Goal: Book appointment/travel/reservation

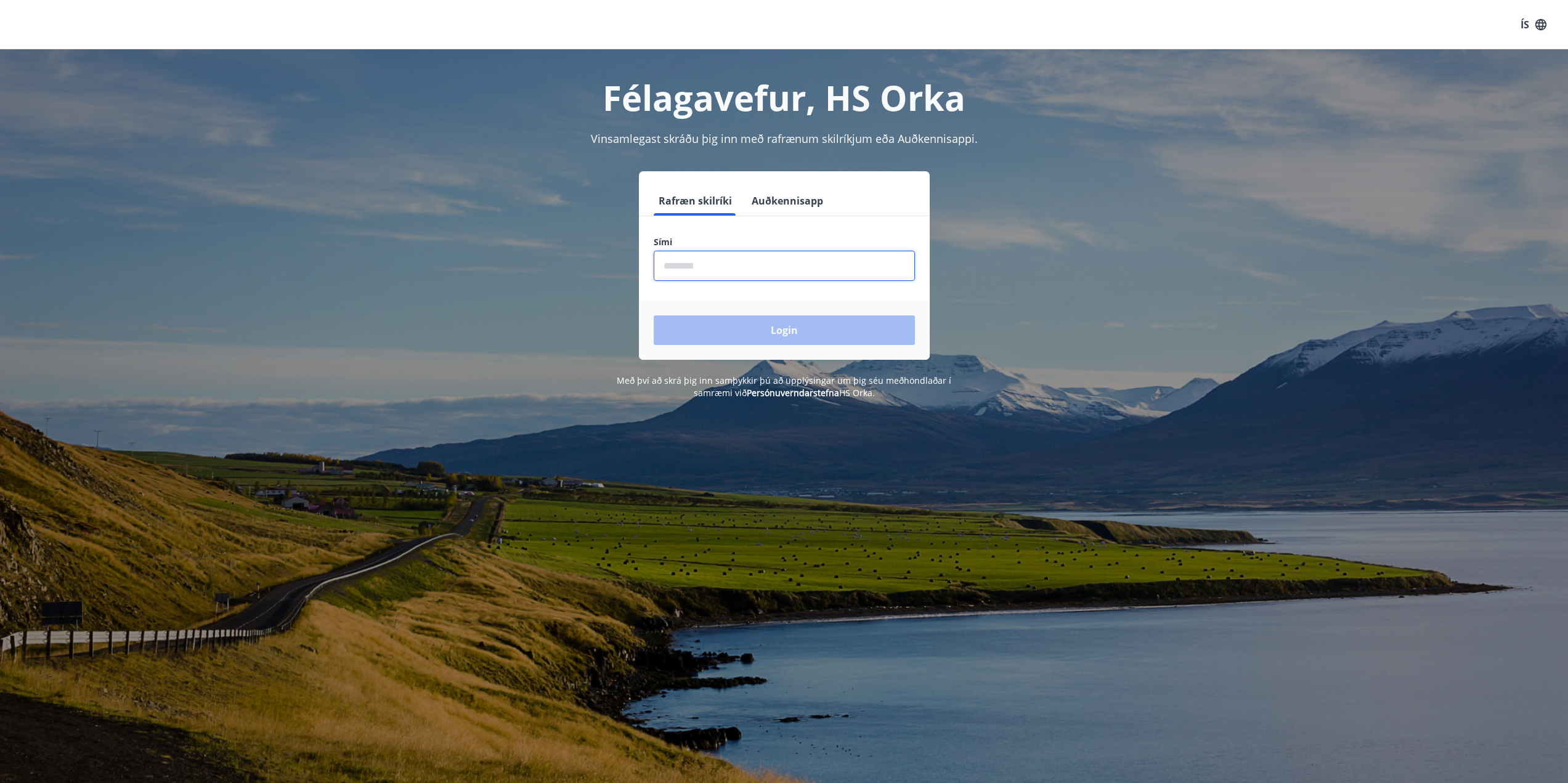
click at [732, 268] on input "phone" at bounding box center [784, 265] width 261 height 30
type input "********"
click at [654, 315] on button "Login" at bounding box center [784, 330] width 261 height 29
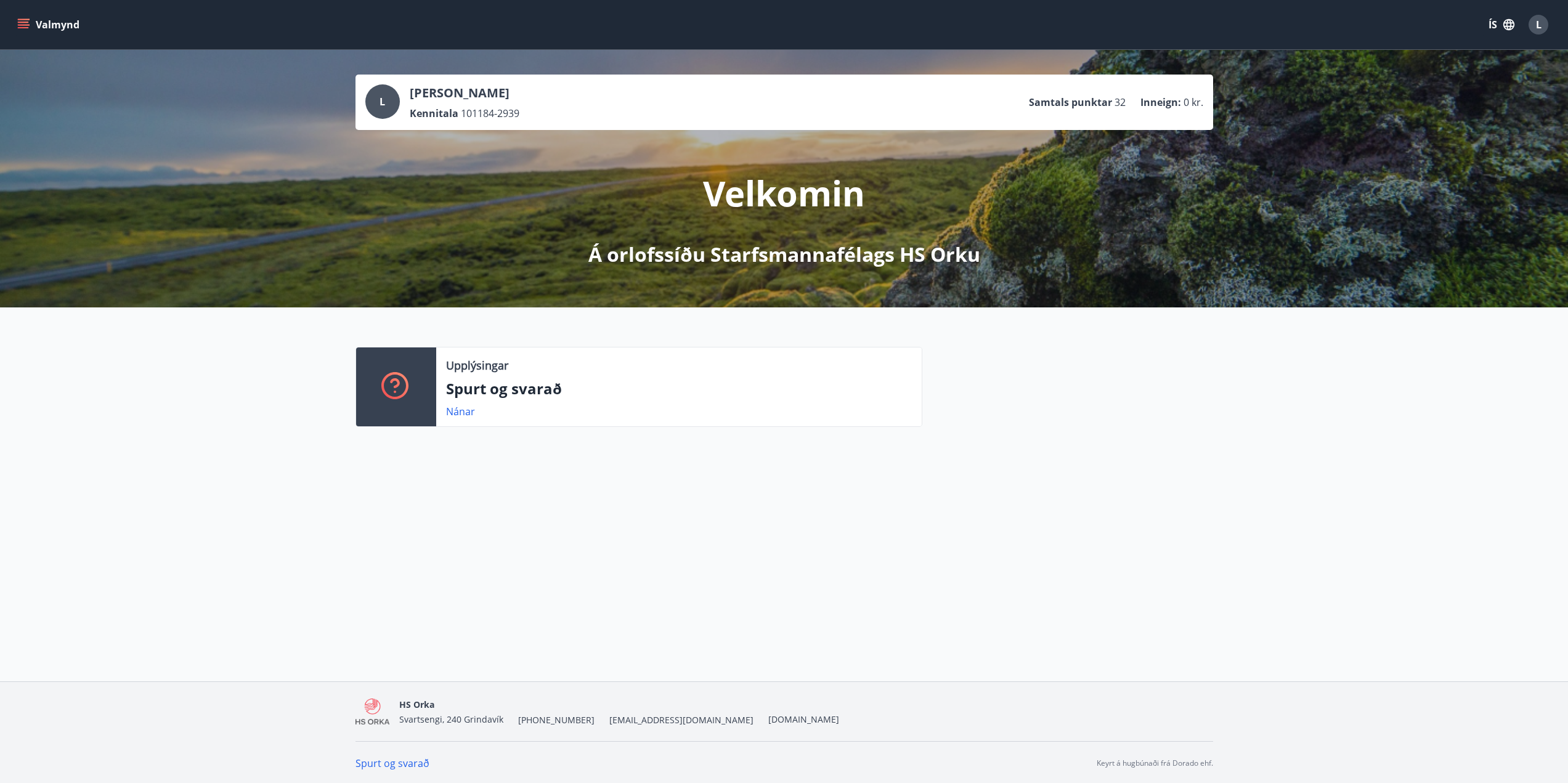
click at [34, 24] on button "Valmynd" at bounding box center [49, 24] width 70 height 22
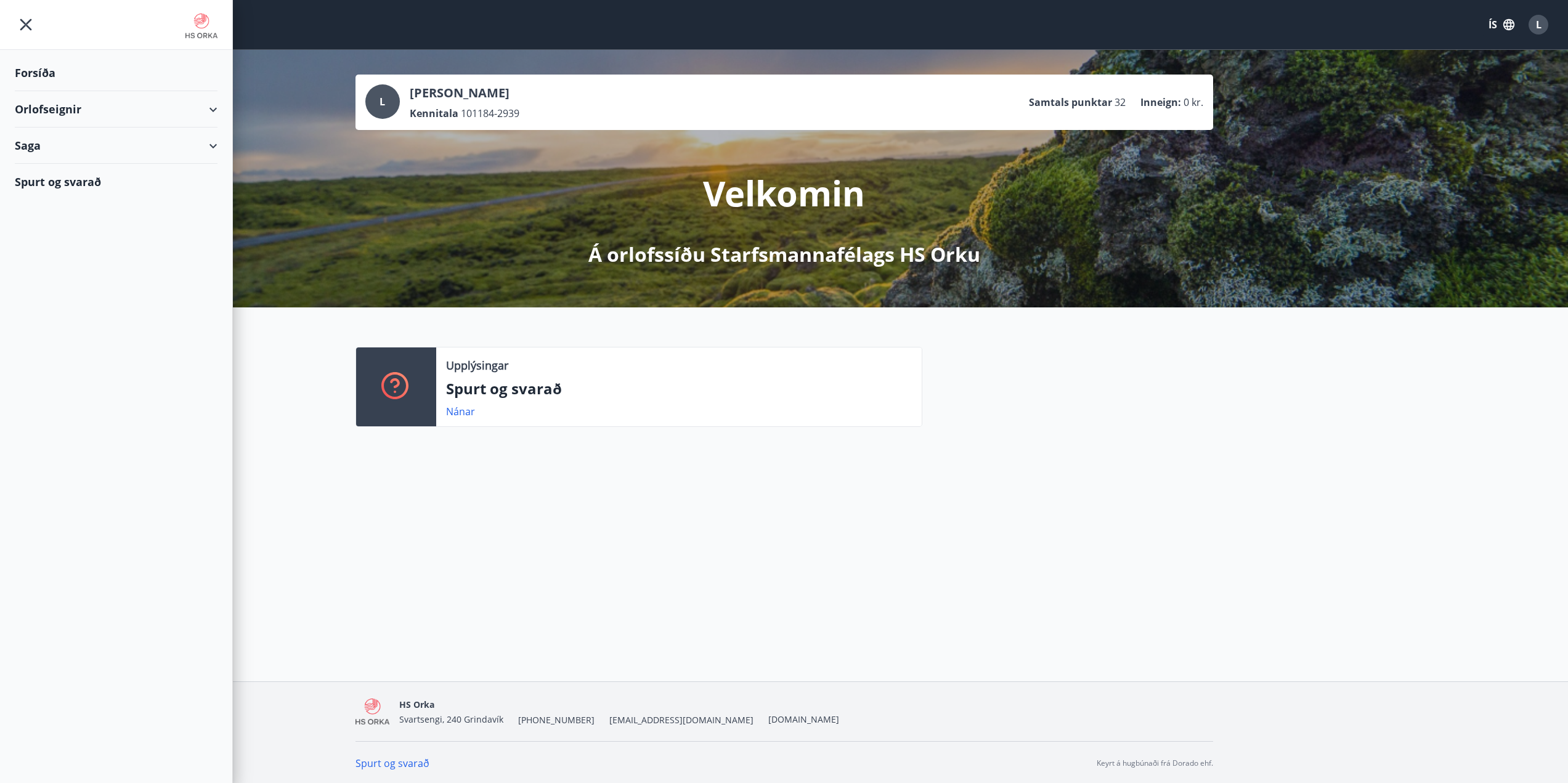
click at [210, 116] on div "Orlofseignir" at bounding box center [116, 109] width 203 height 36
click at [61, 167] on div "Bókunardagatal" at bounding box center [116, 166] width 183 height 26
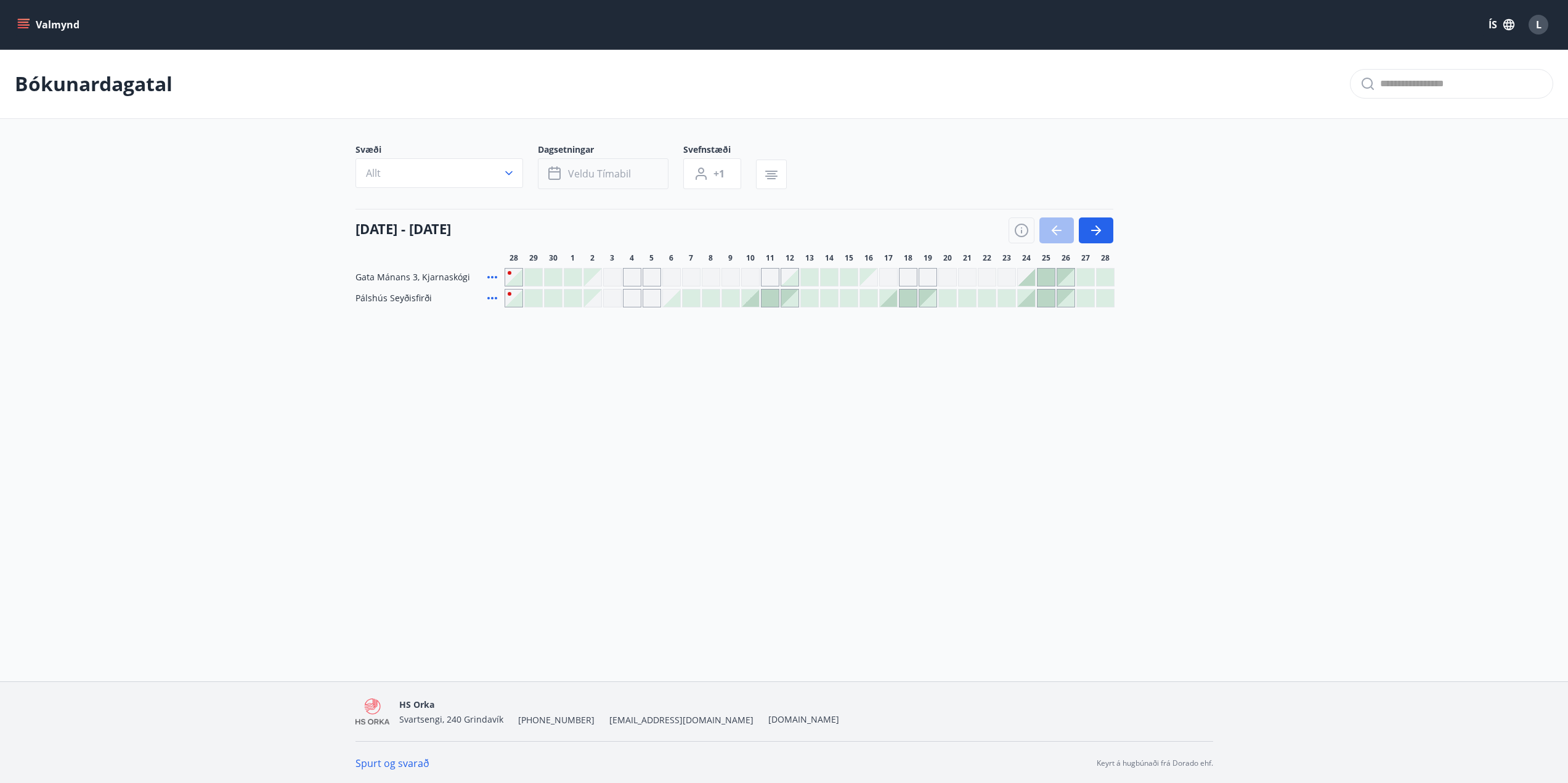
click at [618, 179] on span "Veldu tímabil" at bounding box center [599, 173] width 63 height 13
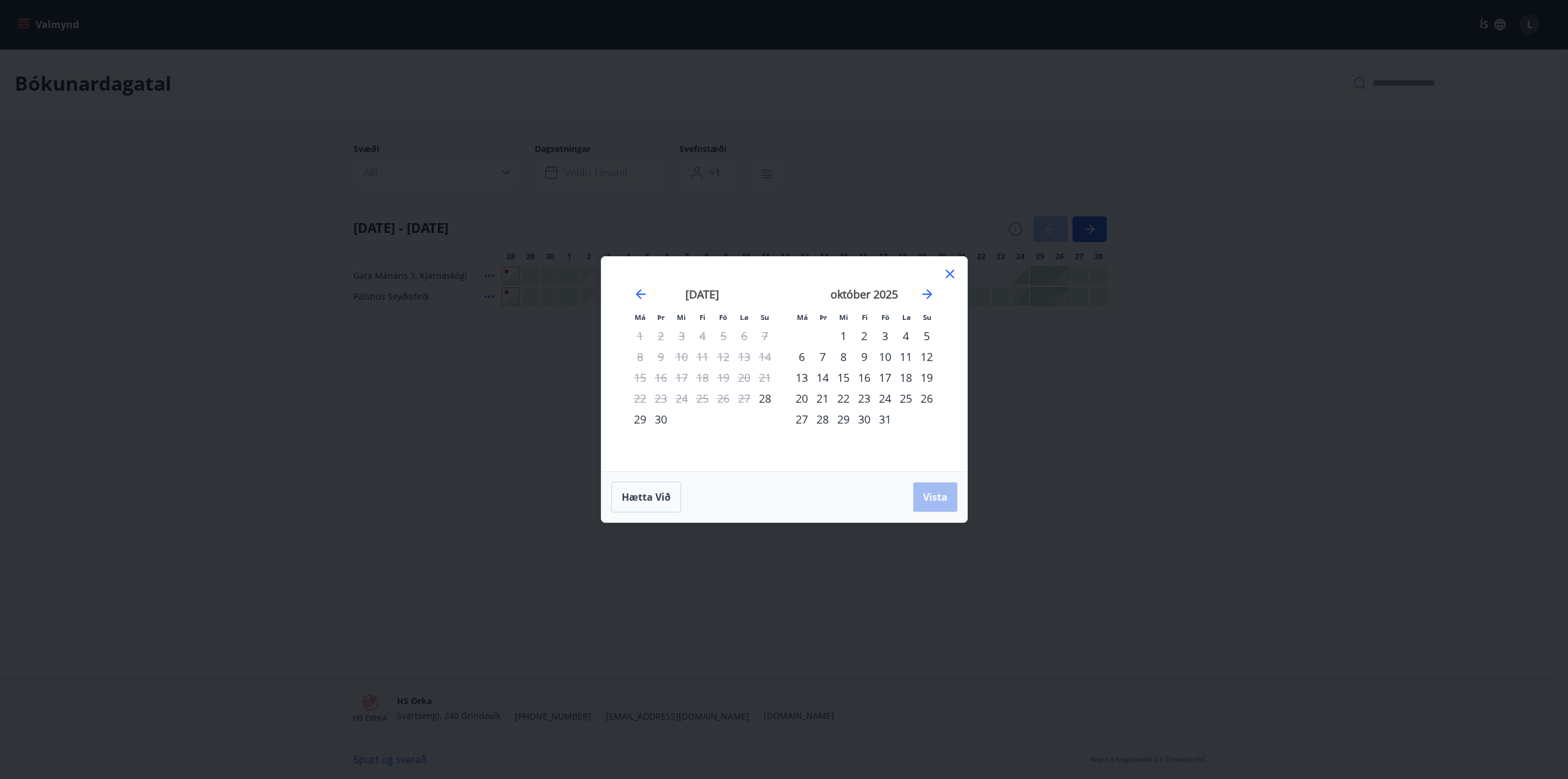
click at [841, 337] on div "1" at bounding box center [843, 335] width 21 height 21
click at [883, 424] on div "31" at bounding box center [885, 419] width 21 height 21
click at [948, 496] on button "Vista" at bounding box center [935, 497] width 44 height 29
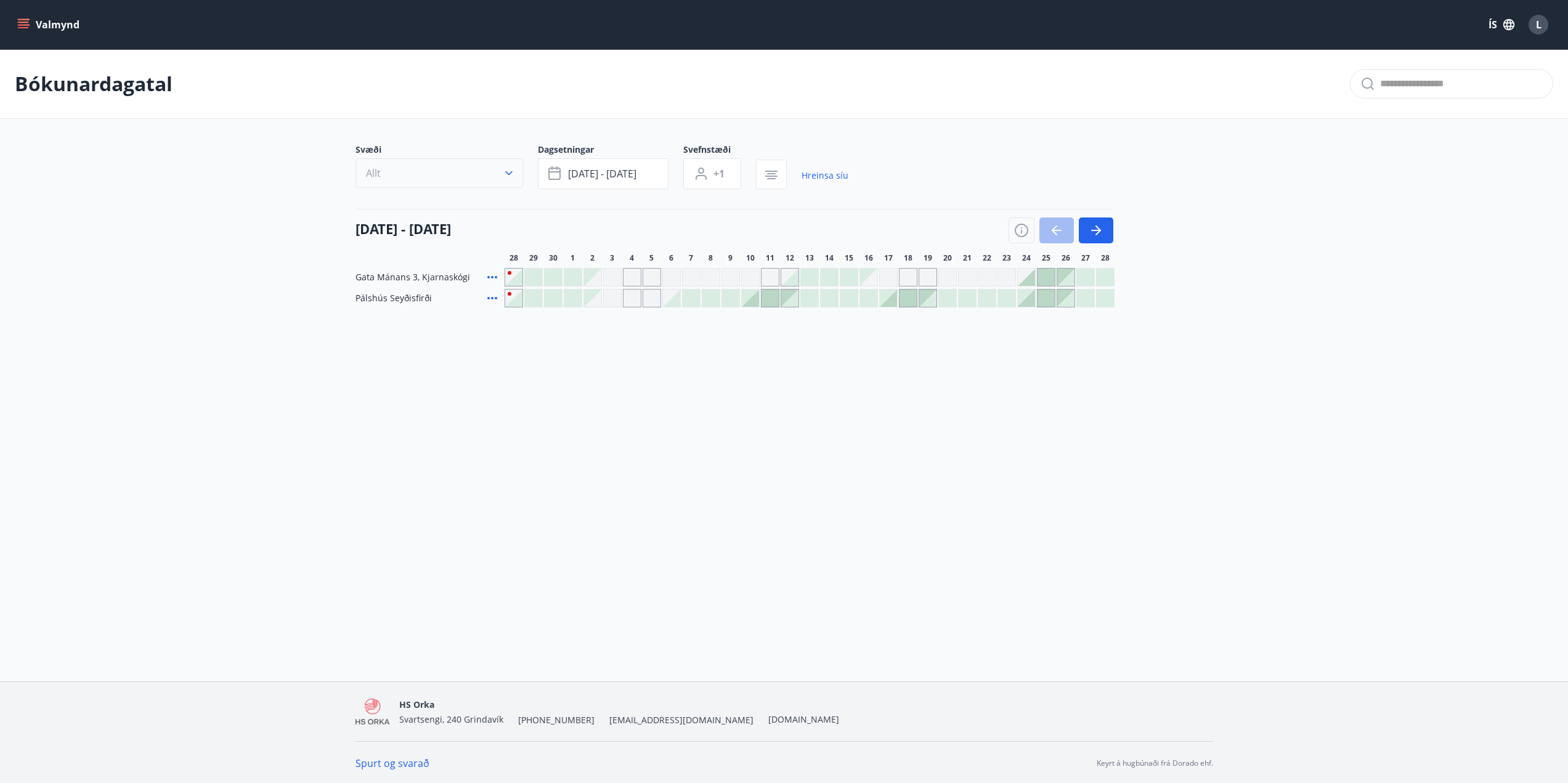
click at [501, 162] on button "Allt" at bounding box center [439, 173] width 167 height 29
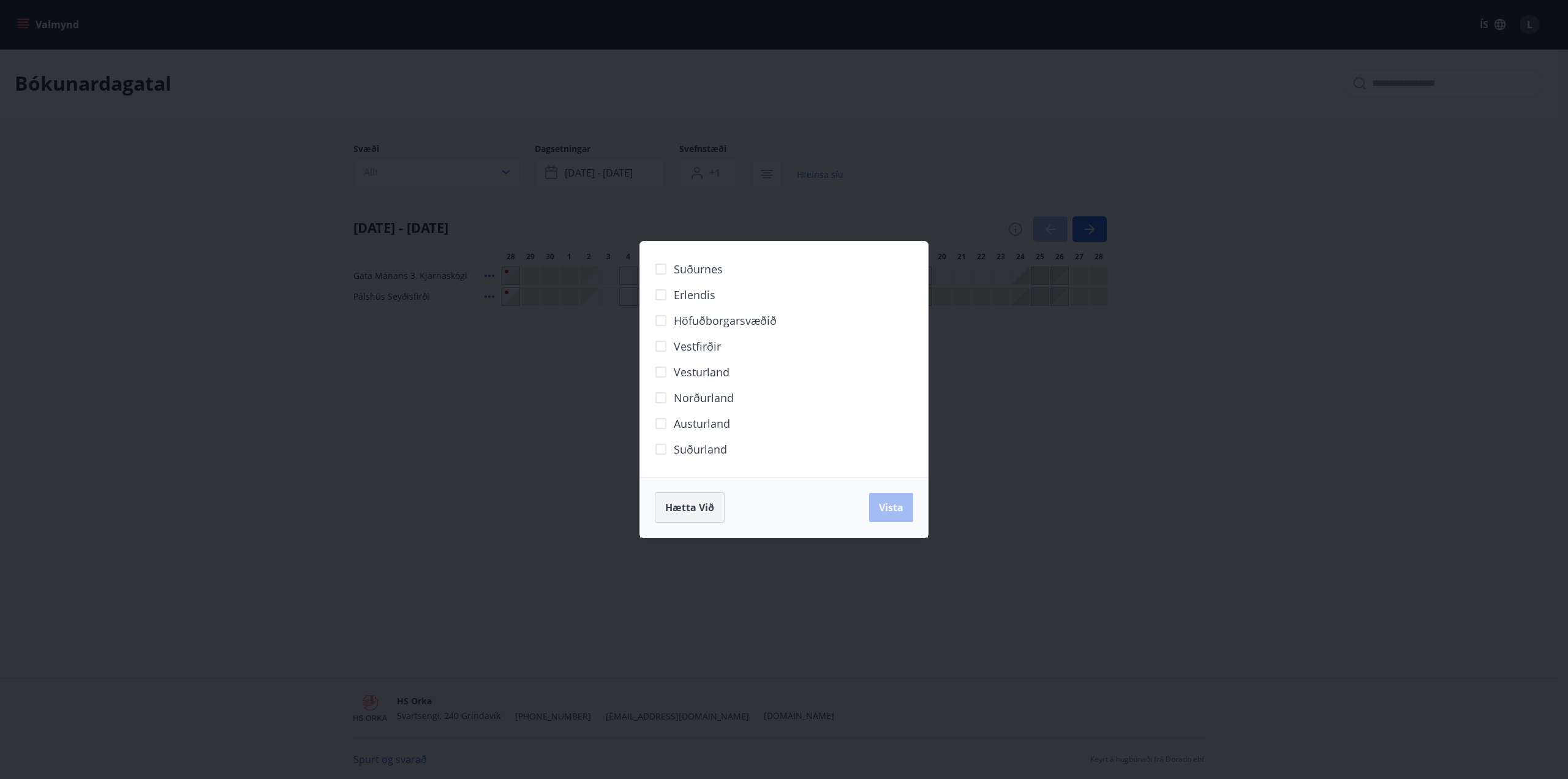
click at [709, 505] on span "Hætta við" at bounding box center [689, 507] width 49 height 13
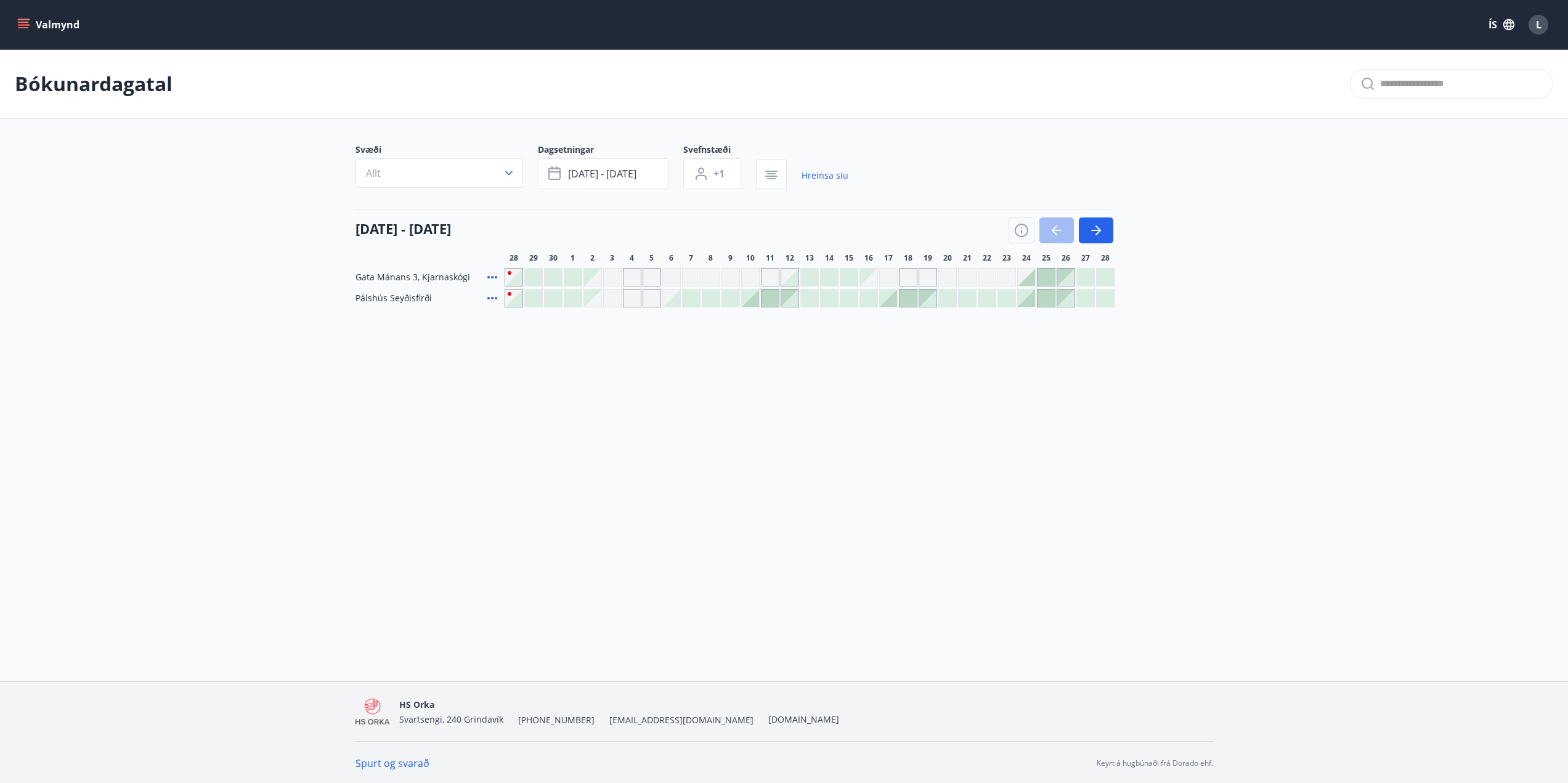
click at [495, 271] on icon at bounding box center [492, 277] width 15 height 15
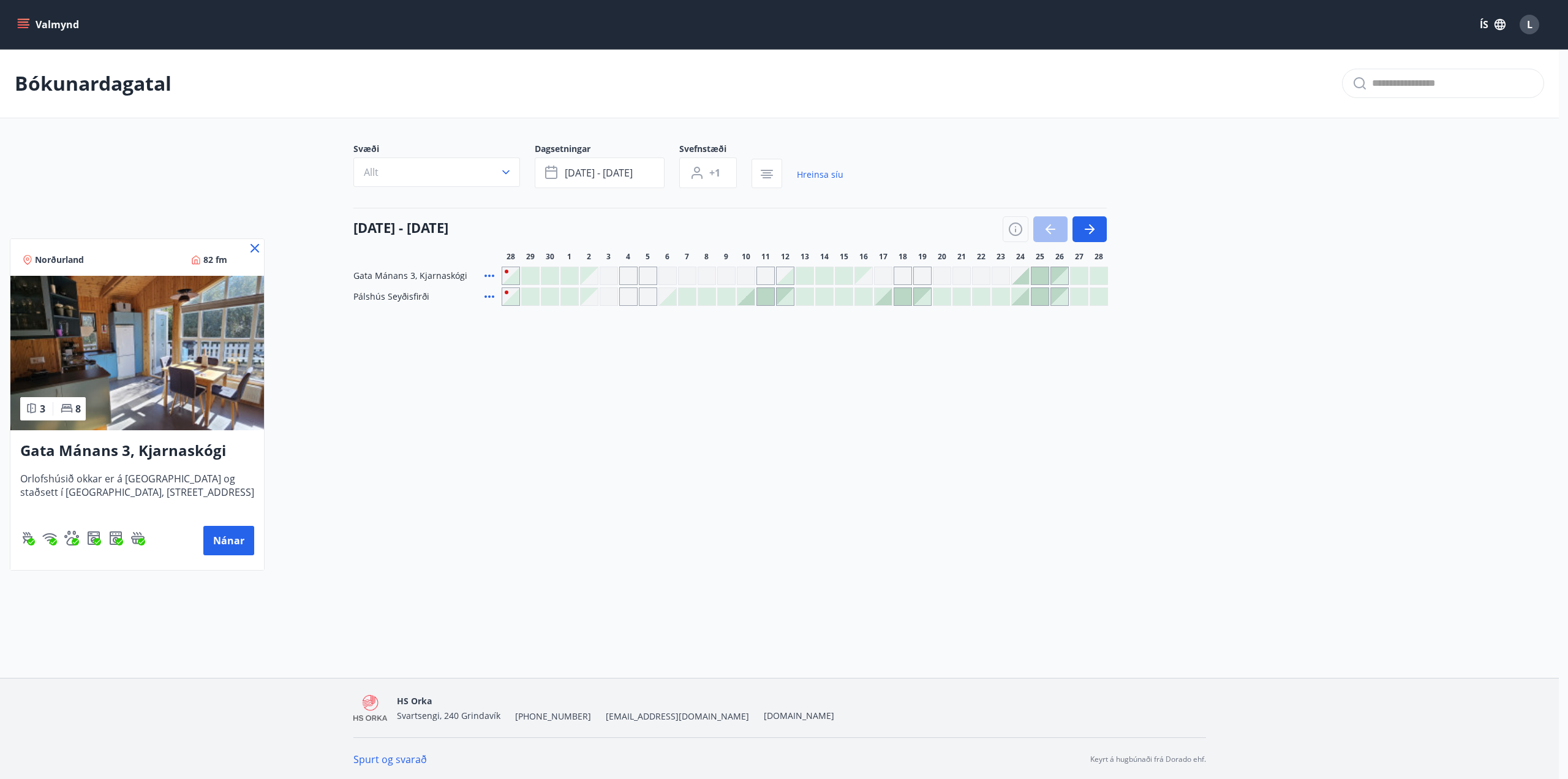
click at [258, 247] on icon at bounding box center [255, 248] width 15 height 15
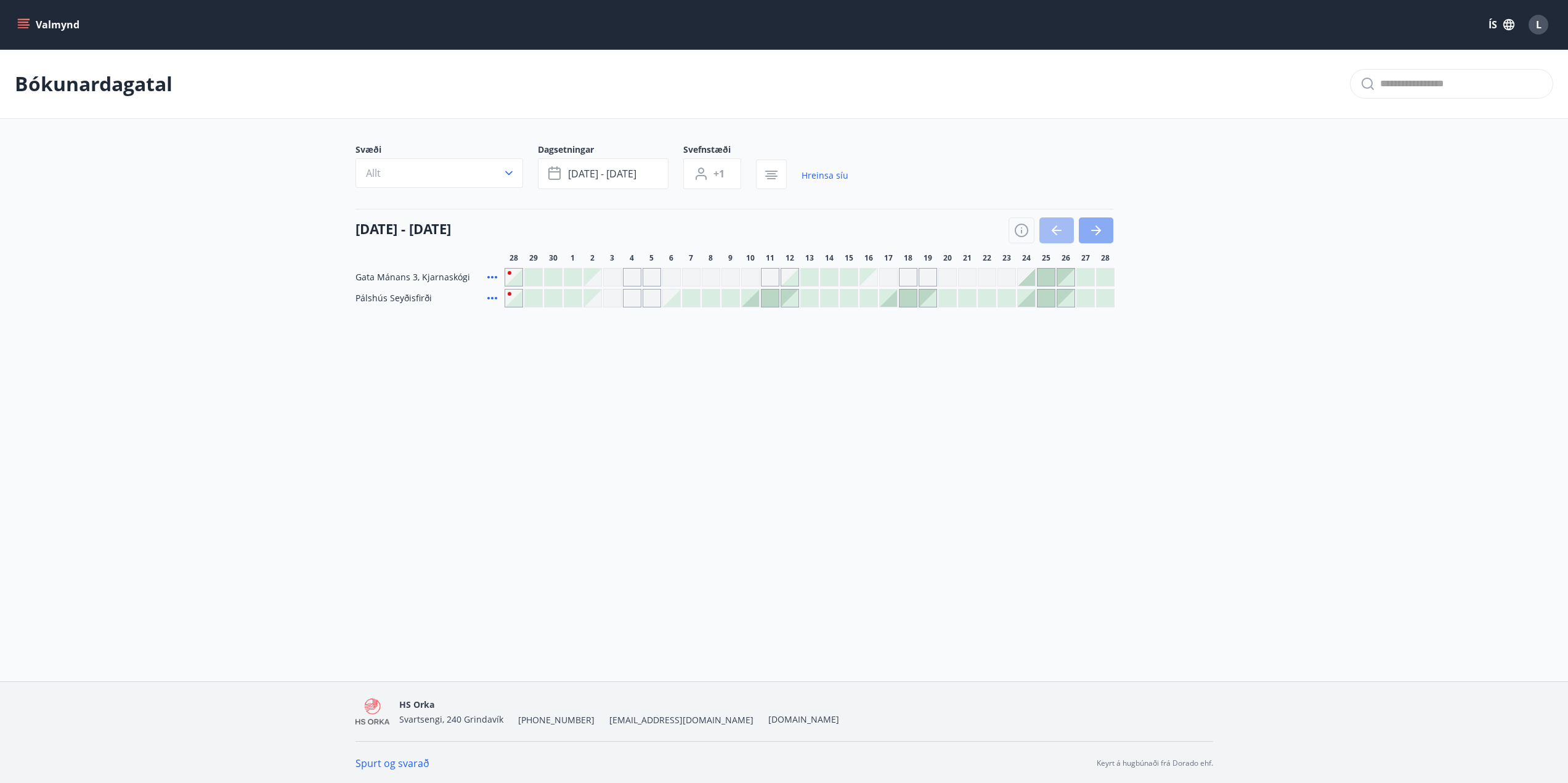
click at [1092, 229] on icon "button" at bounding box center [1096, 230] width 15 height 15
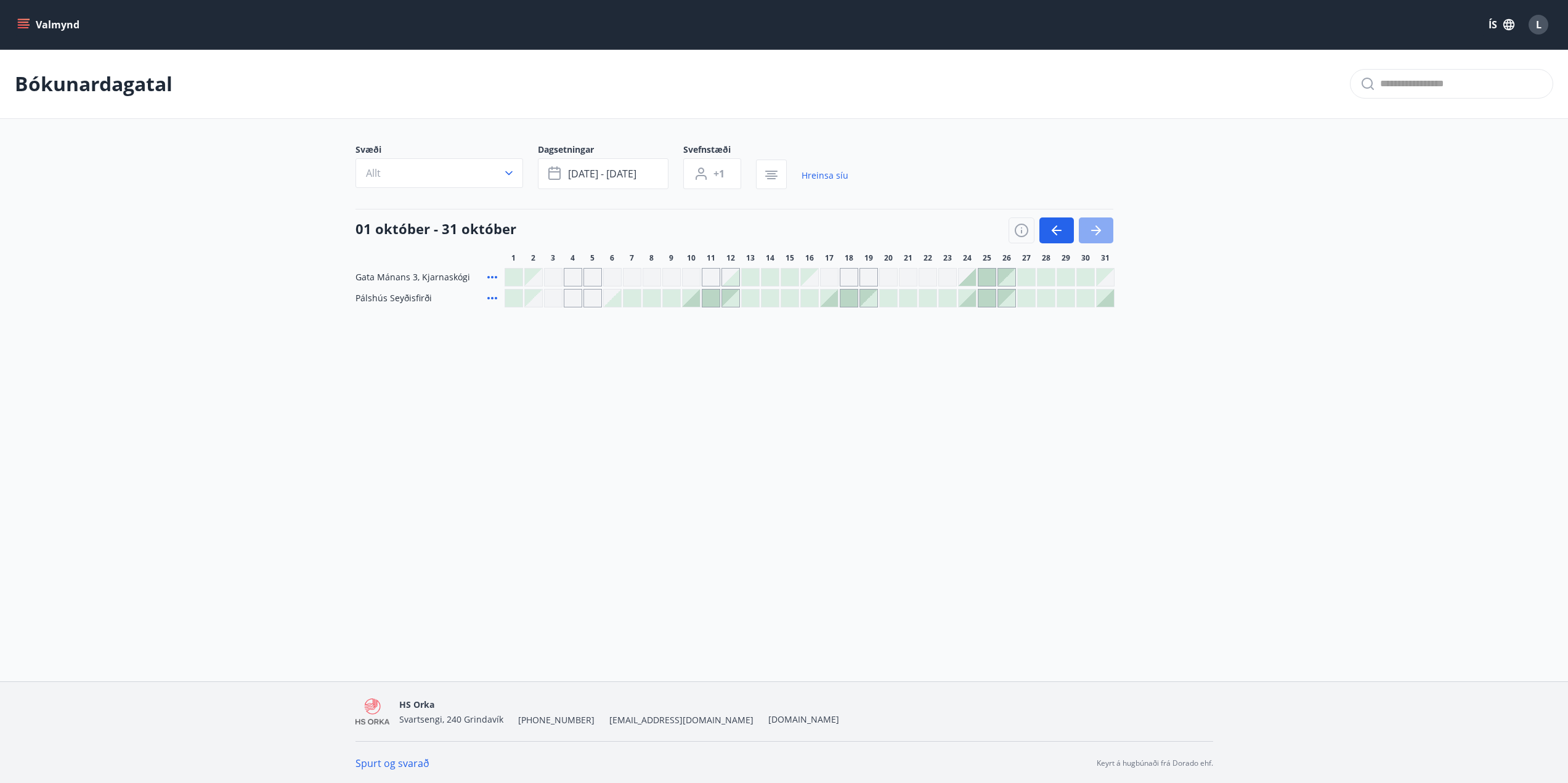
click at [1092, 230] on icon "button" at bounding box center [1096, 231] width 10 height 1
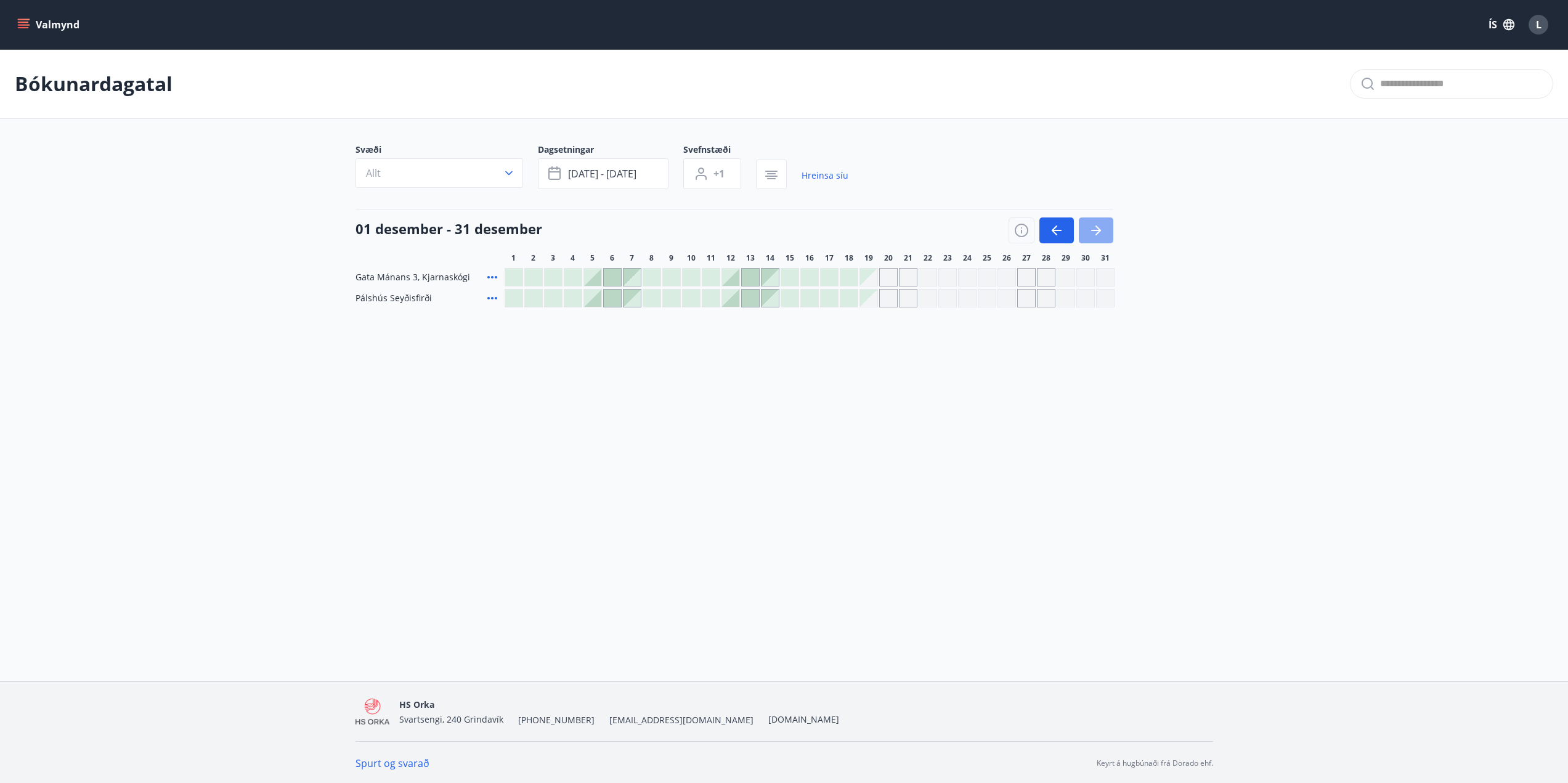
click at [1092, 230] on icon "button" at bounding box center [1096, 231] width 10 height 1
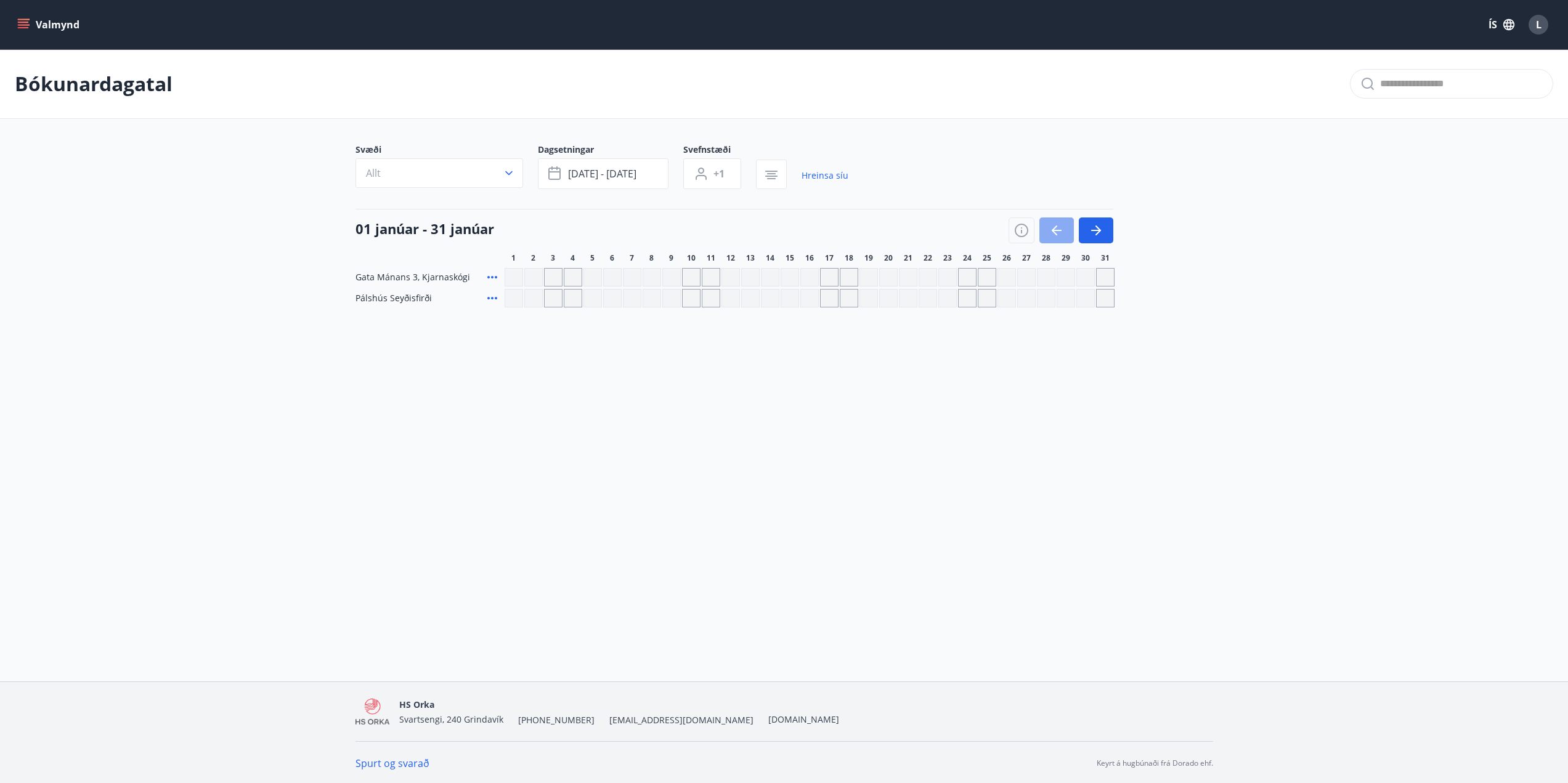
click at [1055, 231] on icon "button" at bounding box center [1056, 231] width 10 height 1
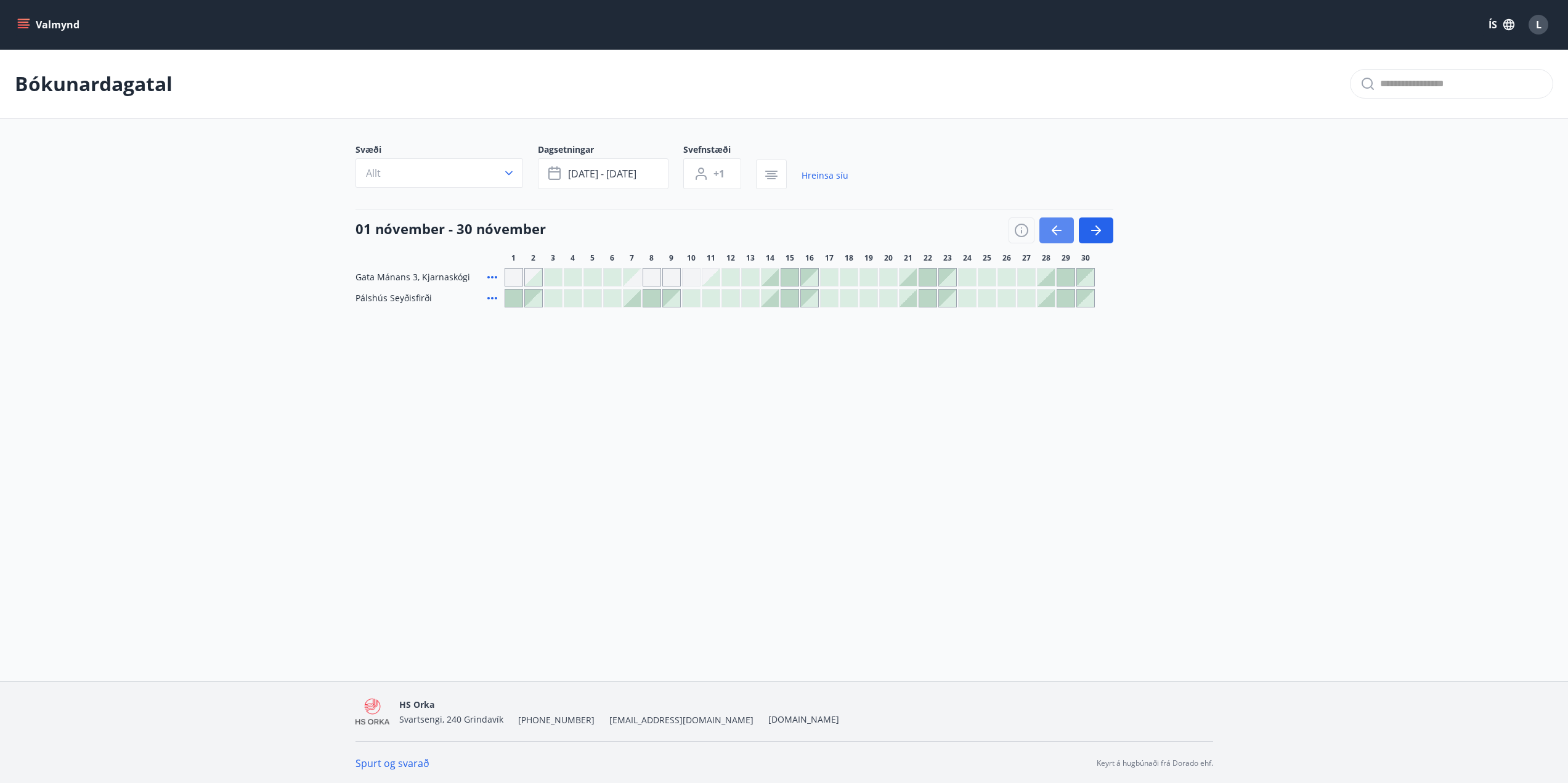
click at [1049, 228] on icon "button" at bounding box center [1056, 230] width 15 height 15
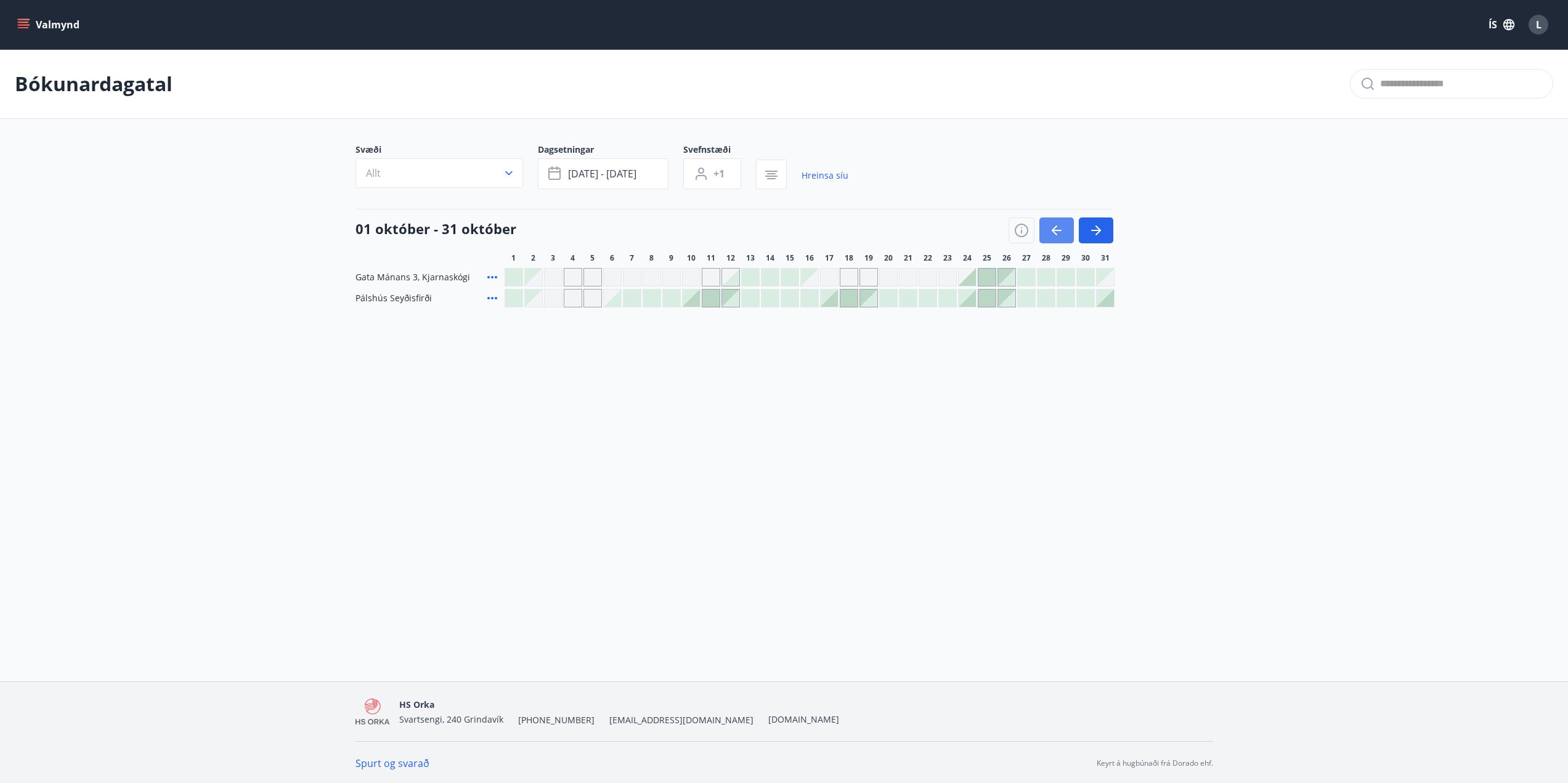
click at [1057, 228] on icon "button" at bounding box center [1056, 230] width 15 height 15
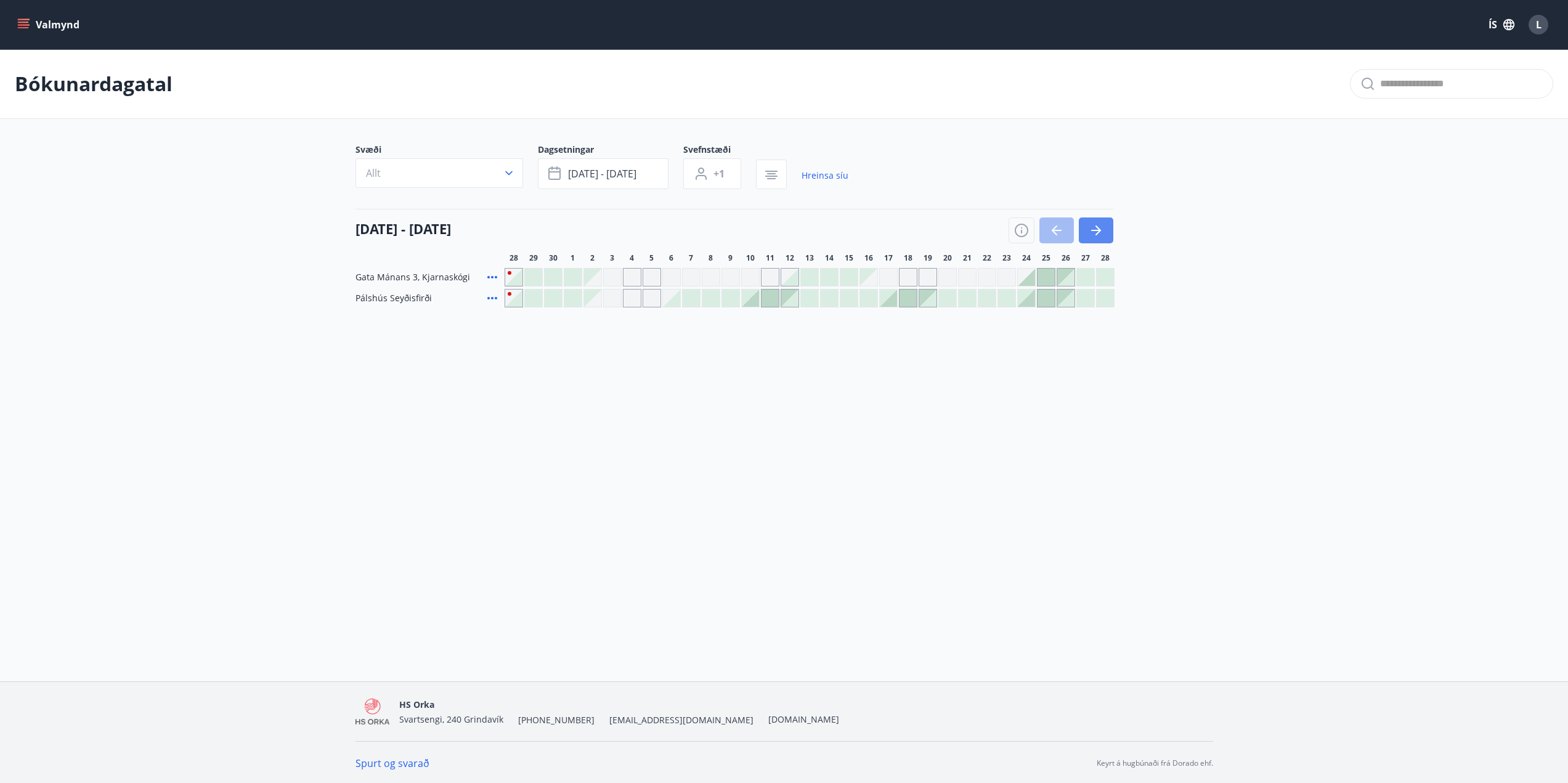
click at [1099, 227] on icon "button" at bounding box center [1096, 230] width 15 height 15
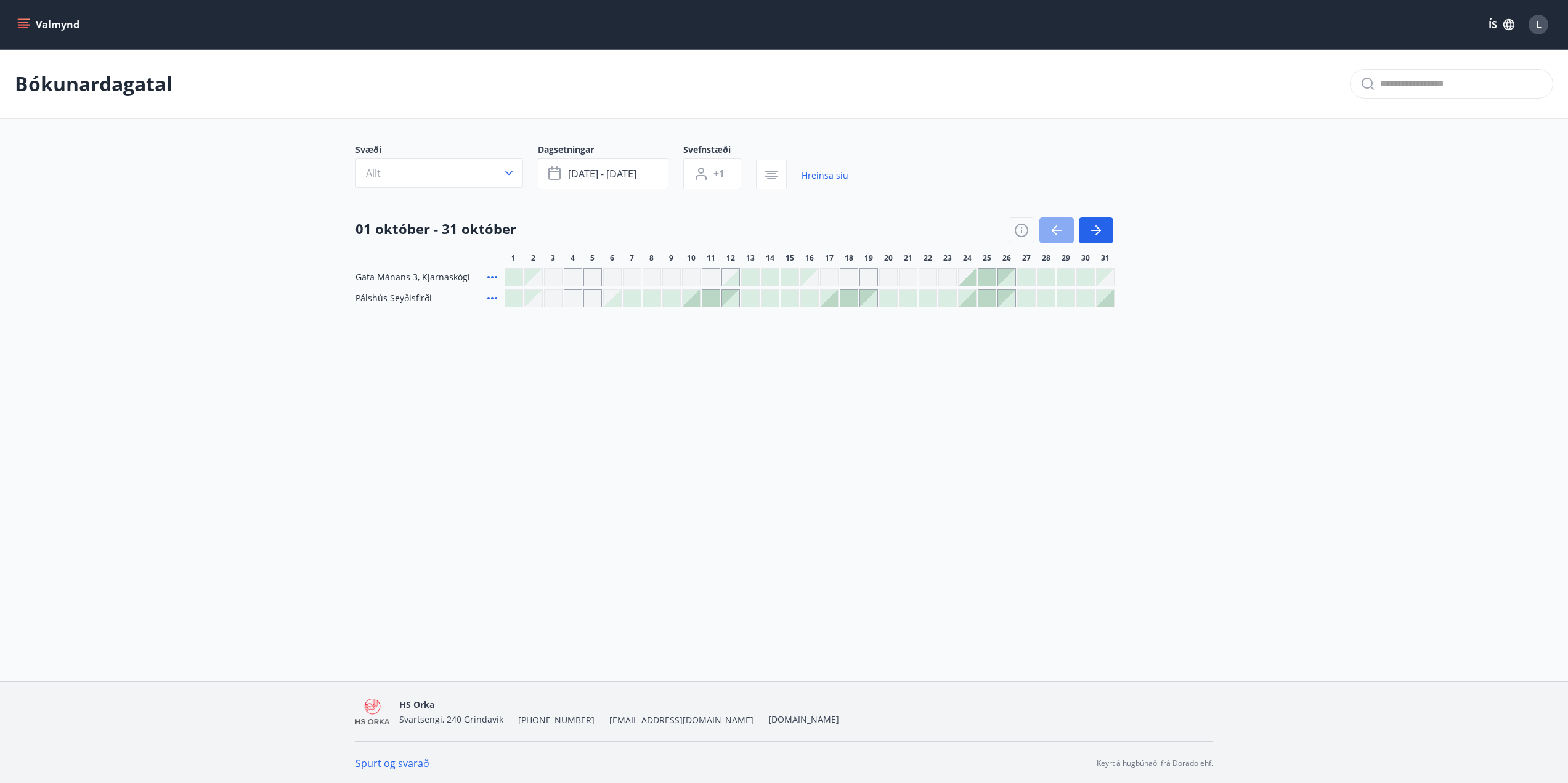
click at [1058, 224] on icon "button" at bounding box center [1056, 230] width 15 height 15
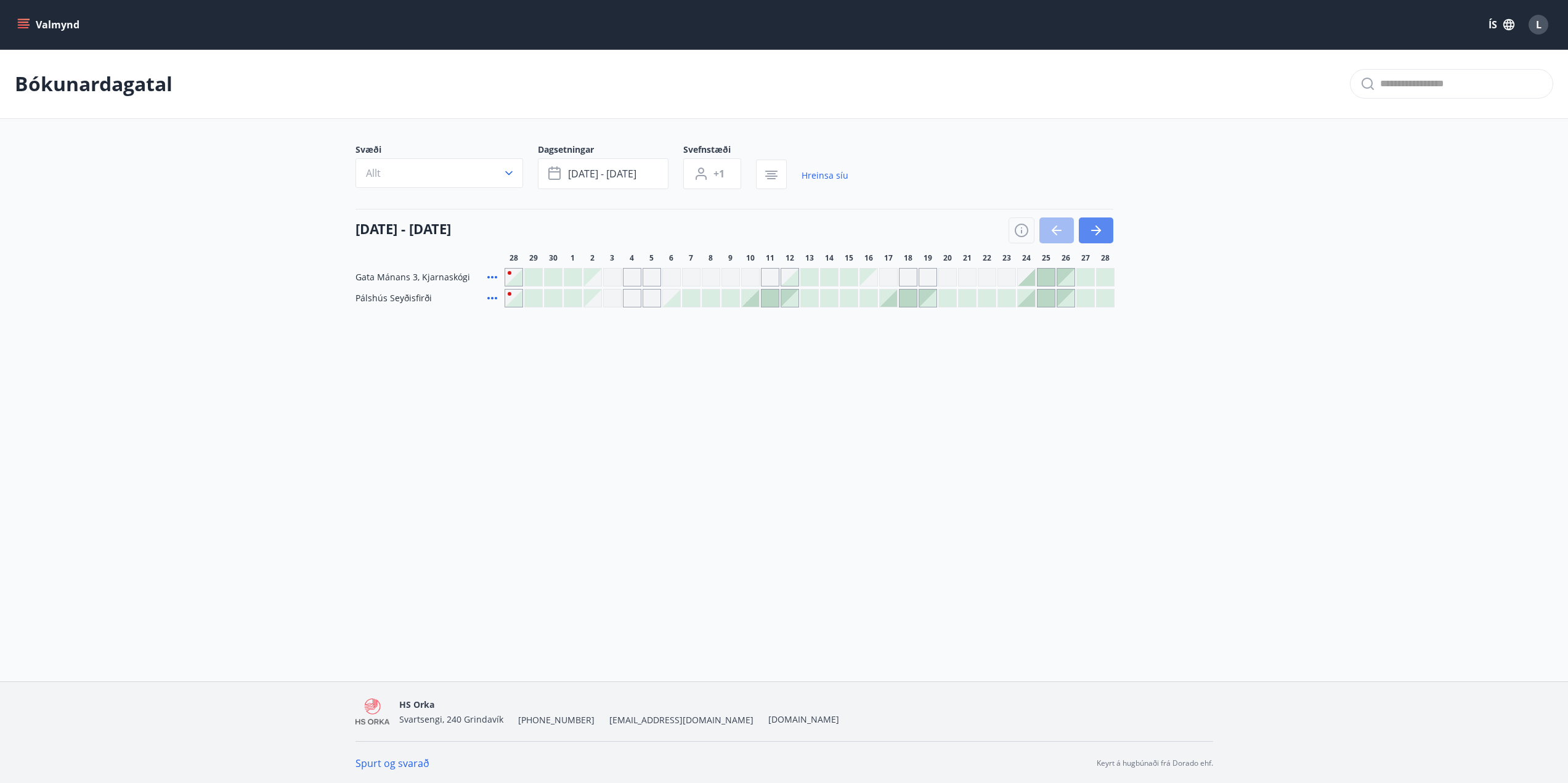
click at [1099, 217] on button "button" at bounding box center [1096, 230] width 35 height 26
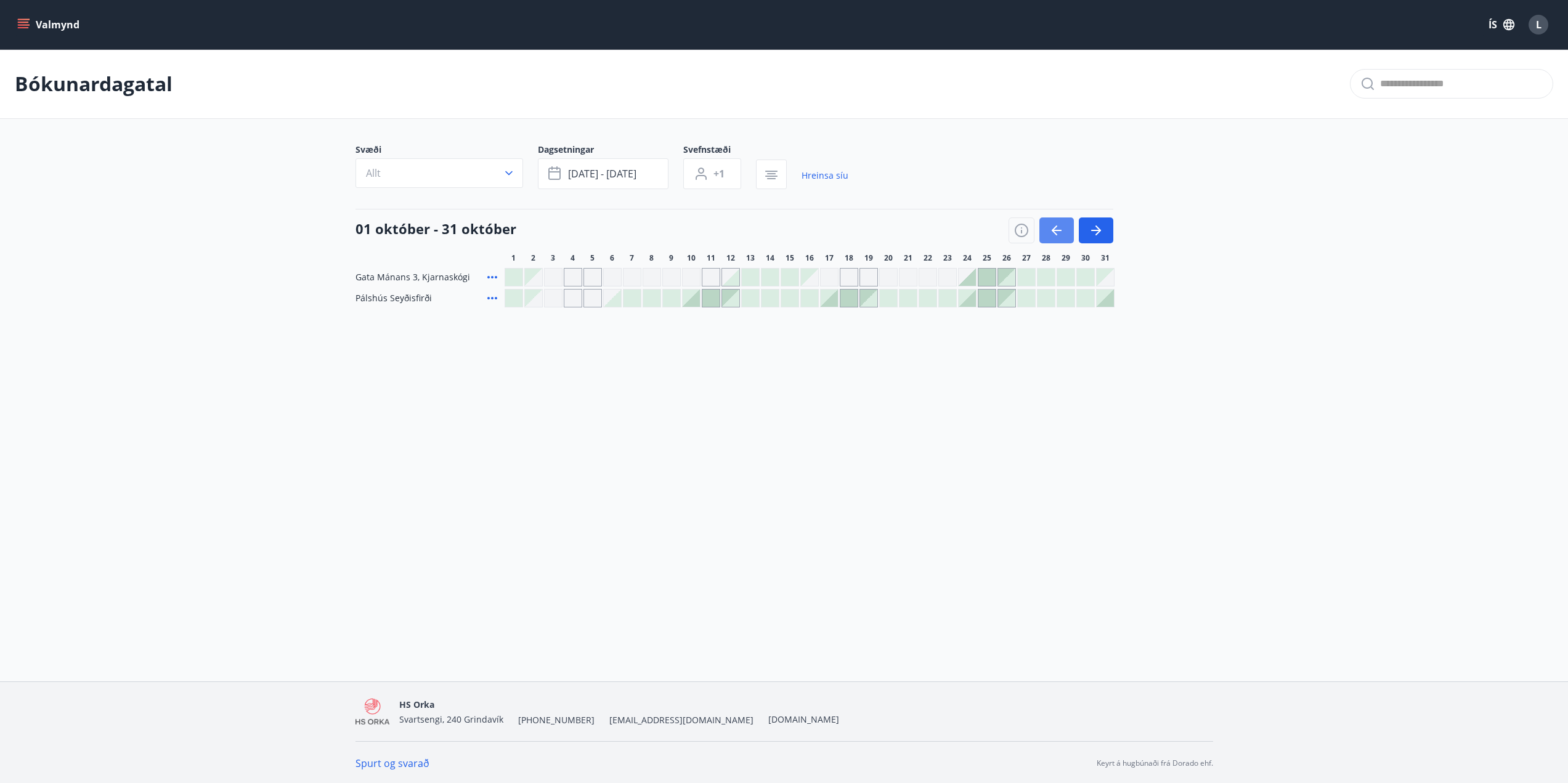
click at [1057, 229] on icon "button" at bounding box center [1056, 230] width 15 height 15
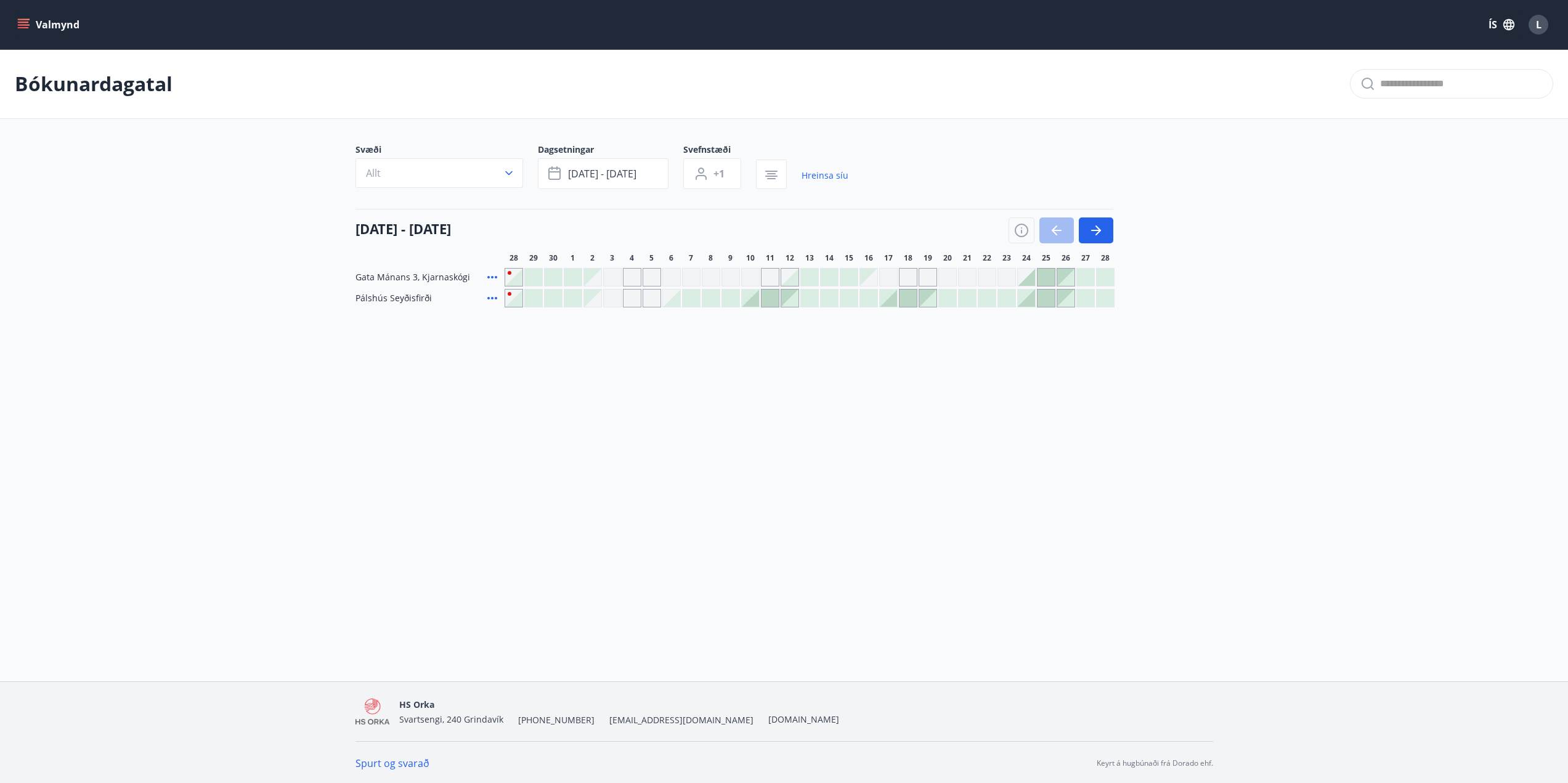
click at [1028, 278] on div at bounding box center [1026, 277] width 17 height 17
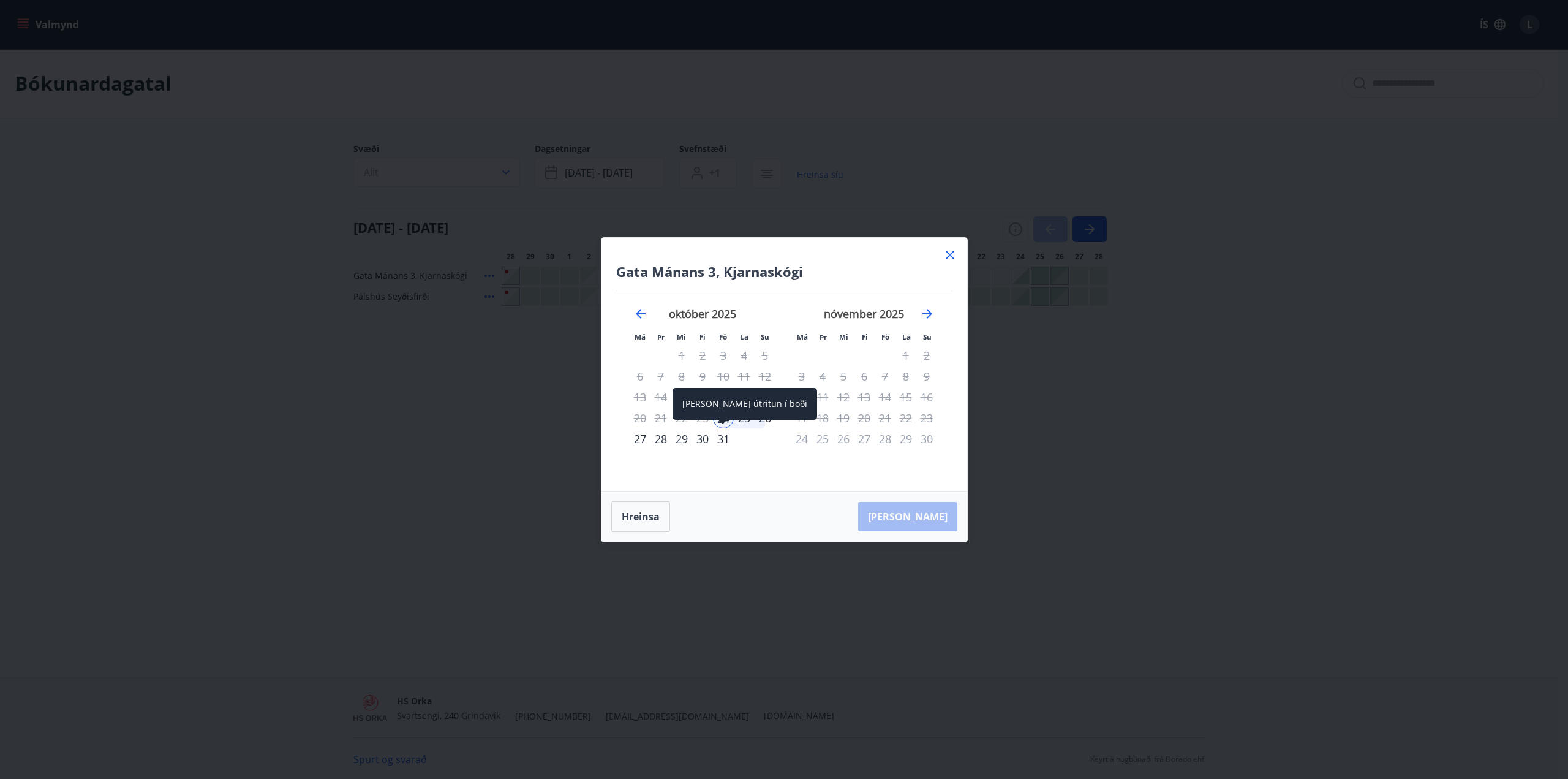
click at [724, 440] on div "31" at bounding box center [723, 438] width 21 height 21
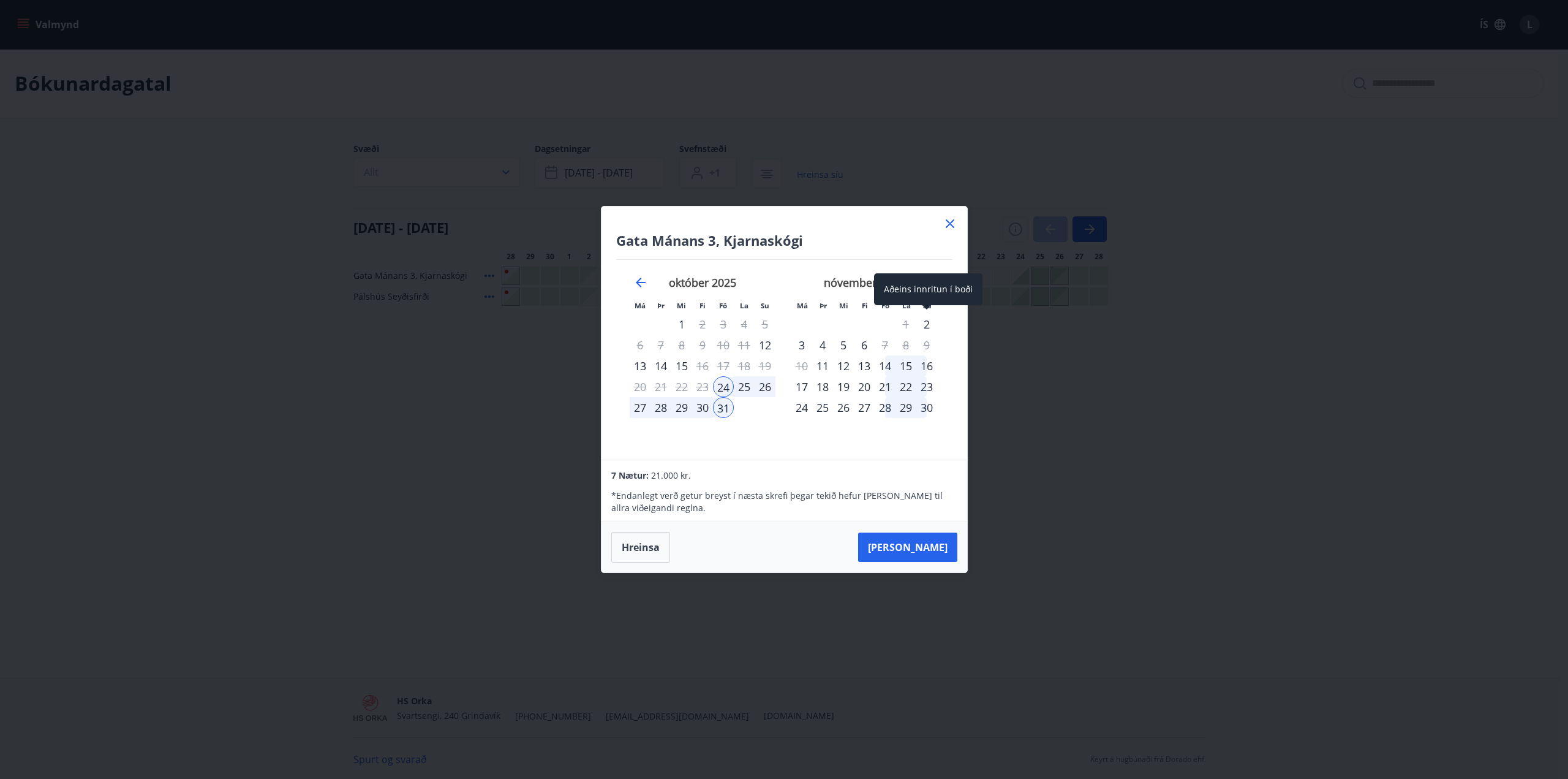
click at [922, 325] on div "2" at bounding box center [927, 324] width 21 height 21
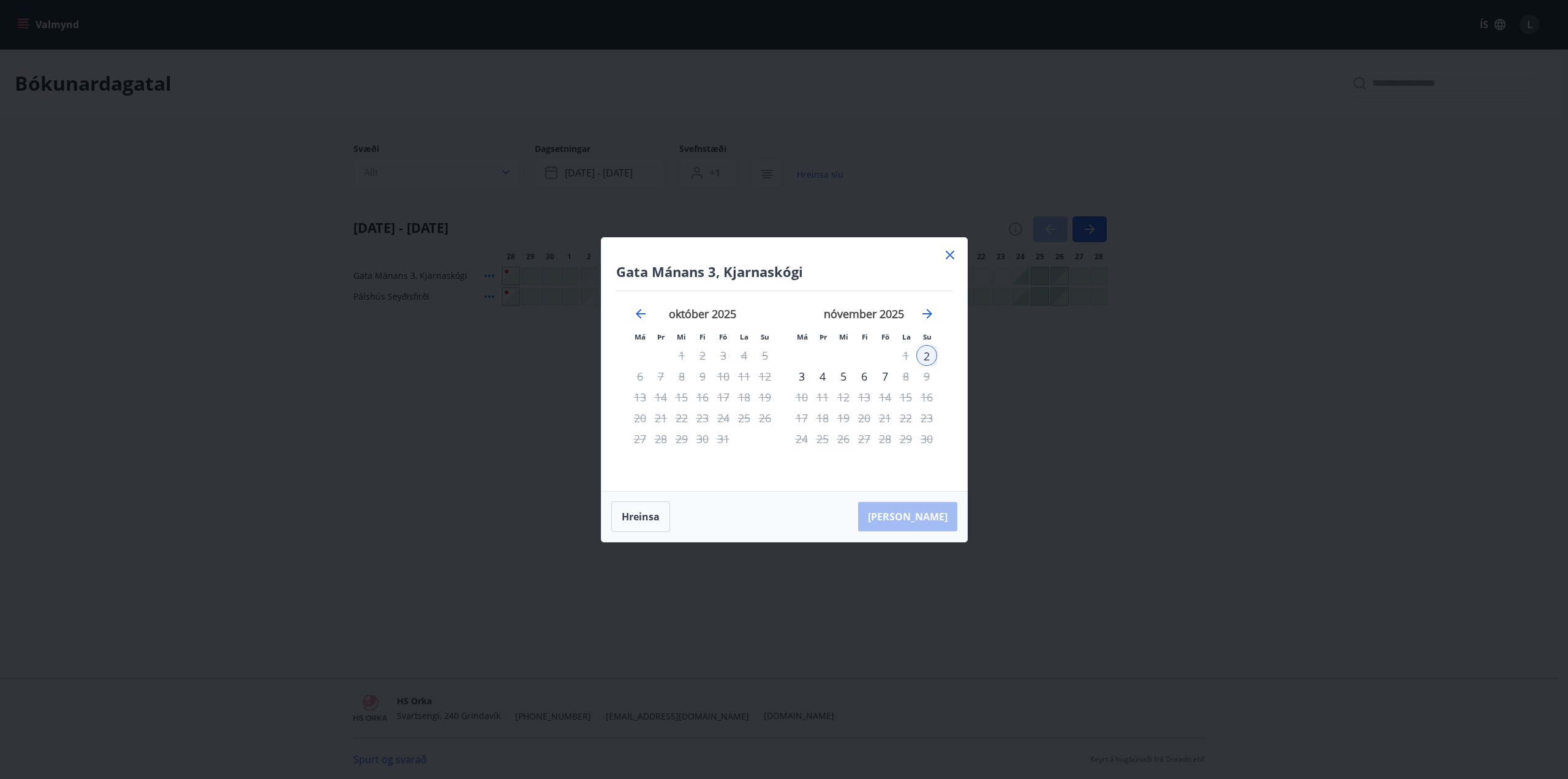
click at [766, 419] on div "26" at bounding box center [765, 417] width 21 height 21
click at [645, 517] on button "Hreinsa" at bounding box center [640, 517] width 59 height 30
click at [723, 417] on div "24" at bounding box center [723, 417] width 21 height 21
click at [724, 441] on div "31" at bounding box center [723, 438] width 21 height 21
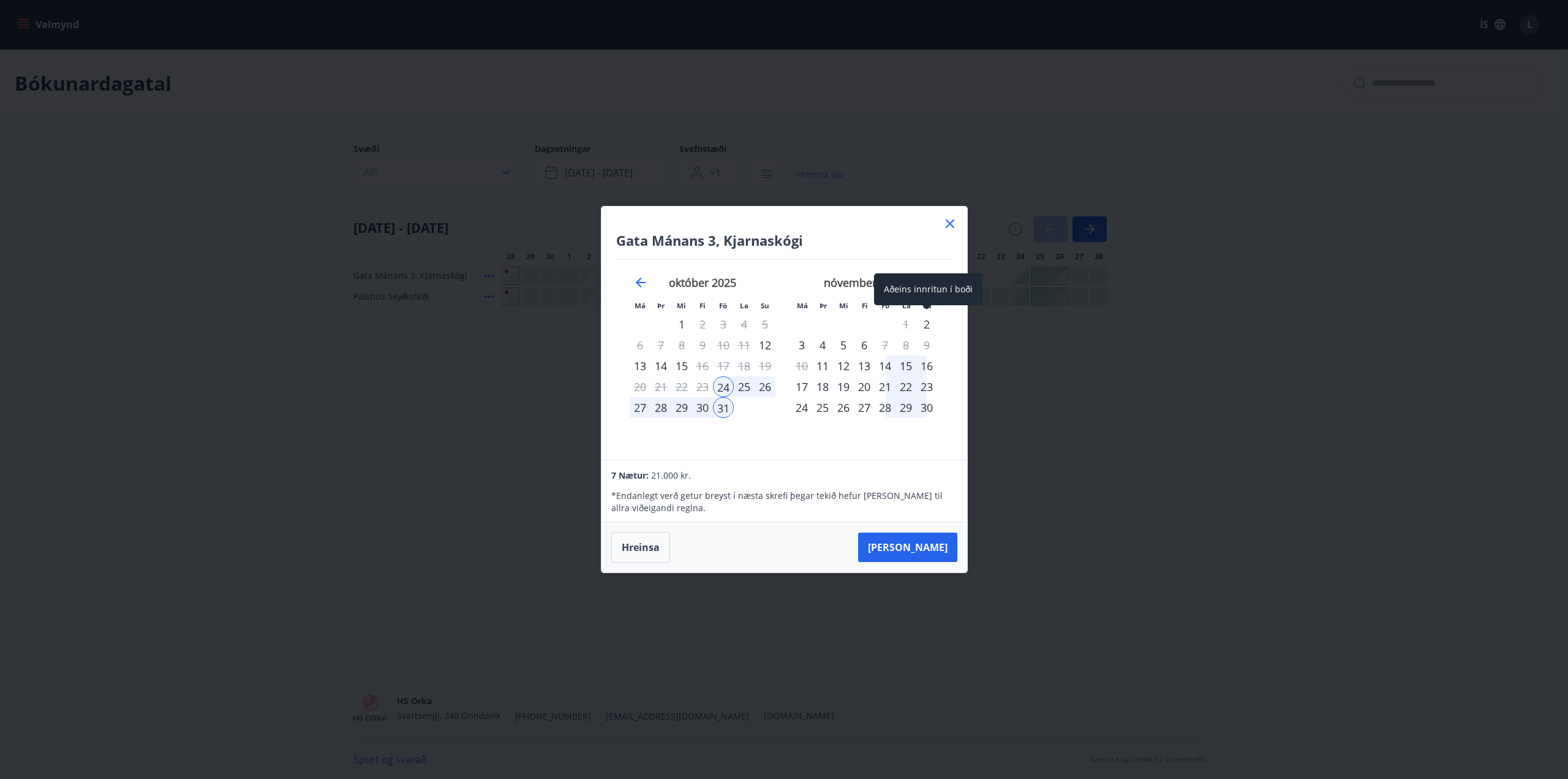
click at [928, 321] on div "2" at bounding box center [927, 324] width 21 height 21
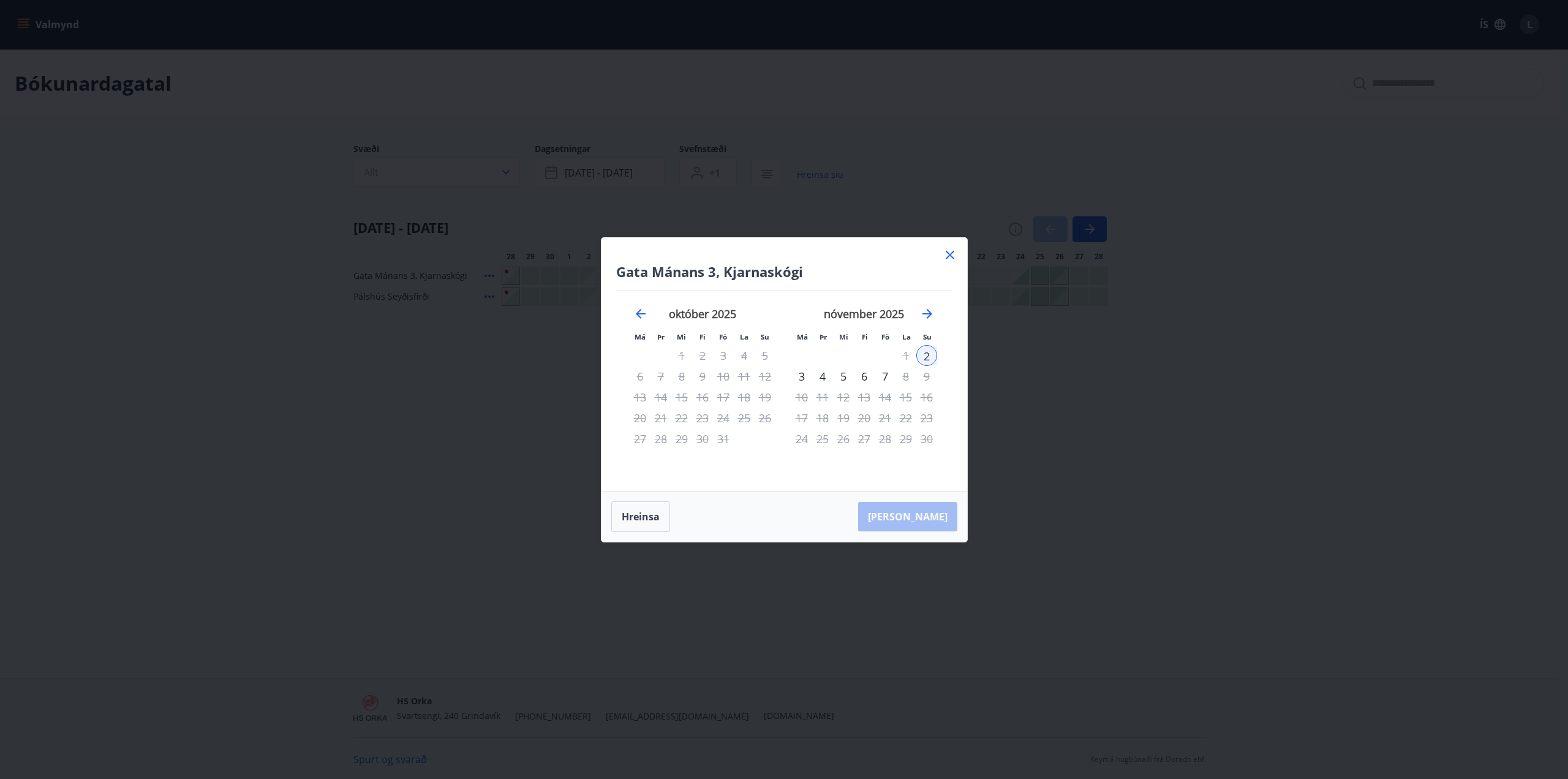
click at [742, 420] on div "25" at bounding box center [744, 417] width 21 height 21
click at [632, 515] on button "Hreinsa" at bounding box center [640, 517] width 59 height 30
click at [725, 416] on div "24" at bounding box center [723, 417] width 21 height 21
click at [725, 435] on div "31" at bounding box center [723, 438] width 21 height 21
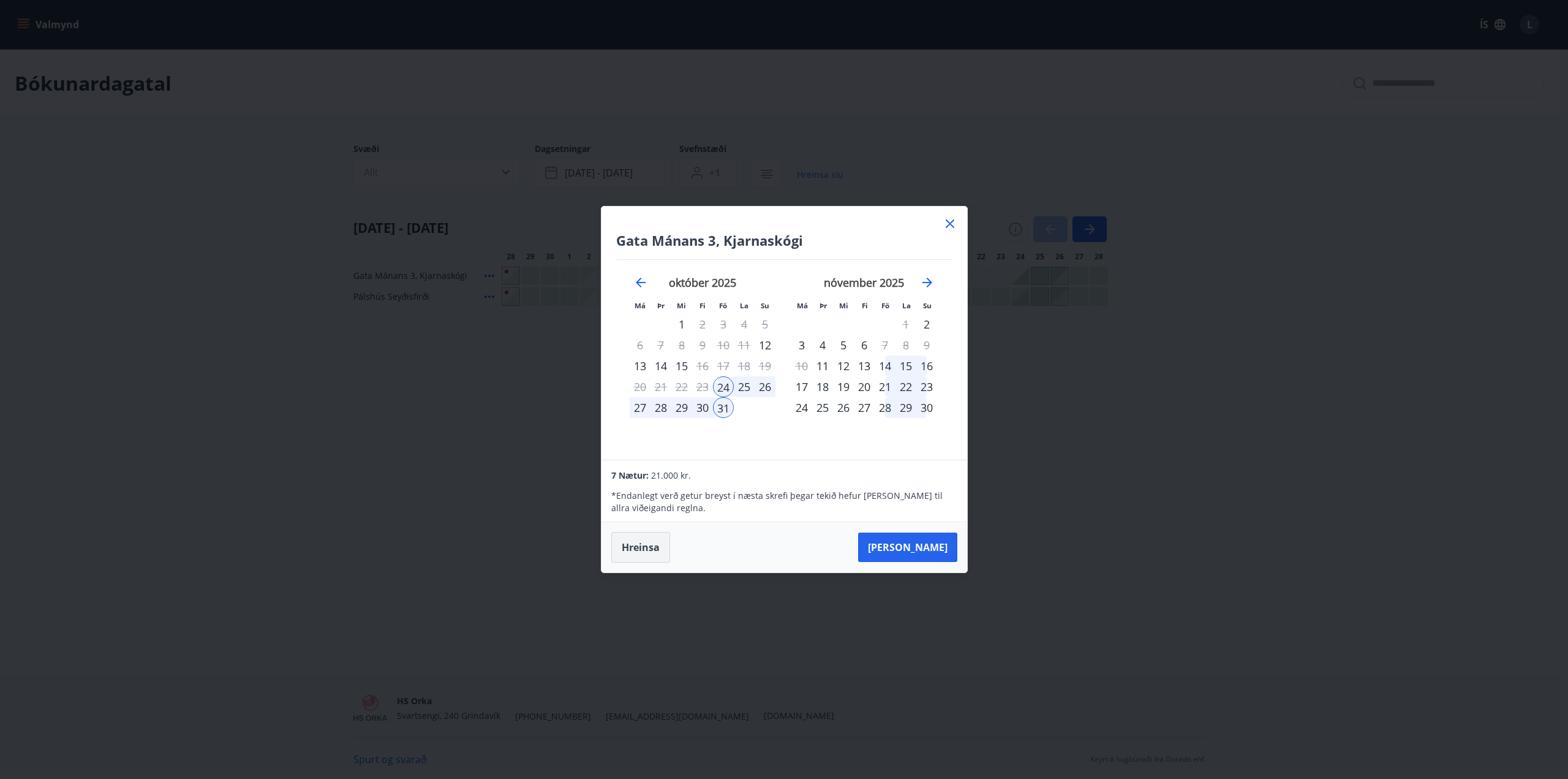
click at [646, 557] on button "Hreinsa" at bounding box center [640, 547] width 59 height 30
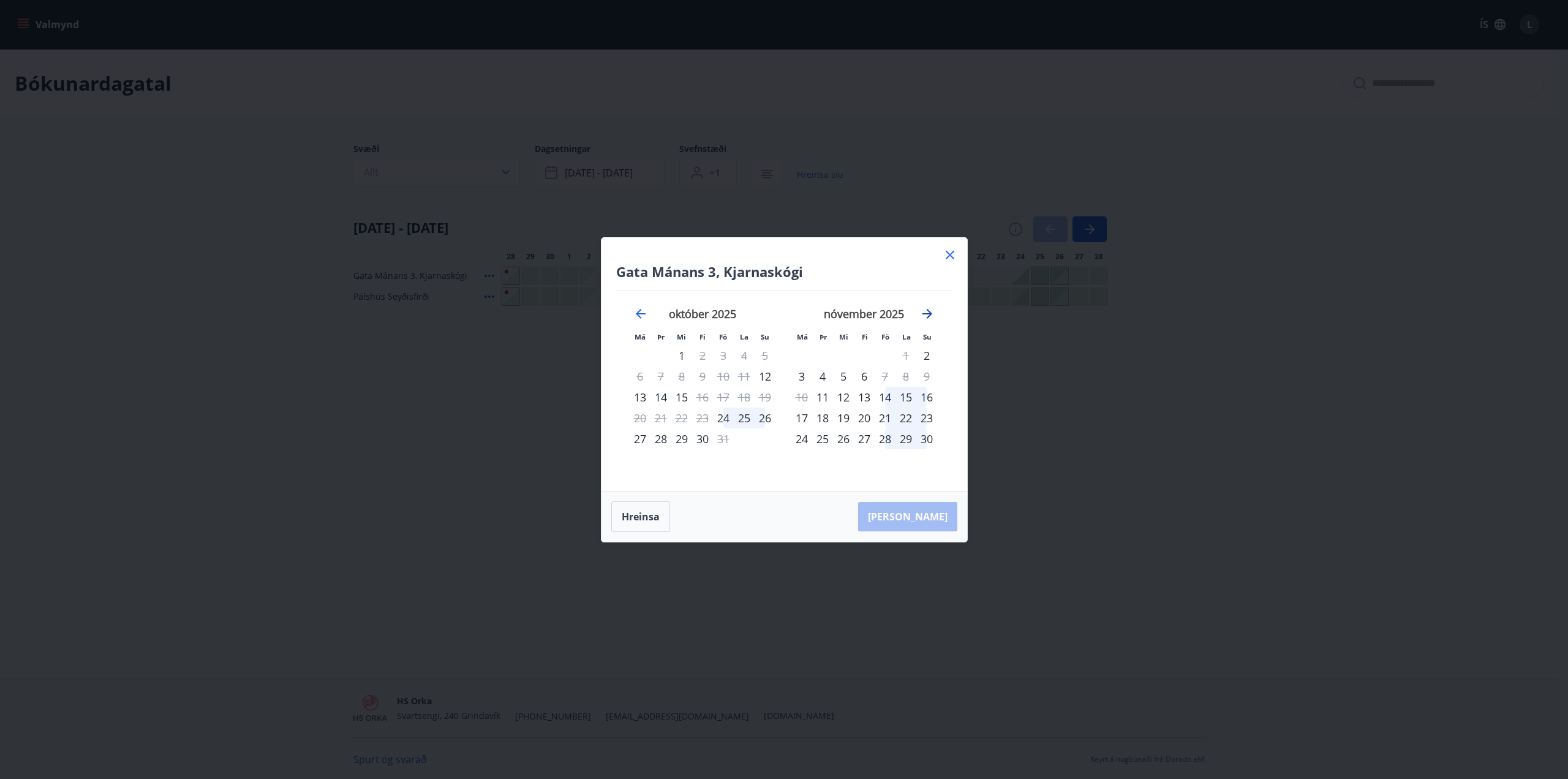
click at [930, 317] on icon "Move forward to switch to the next month." at bounding box center [927, 313] width 15 height 15
click at [640, 316] on icon "Move backward to switch to the previous month." at bounding box center [640, 313] width 15 height 15
click at [949, 256] on icon at bounding box center [949, 255] width 15 height 15
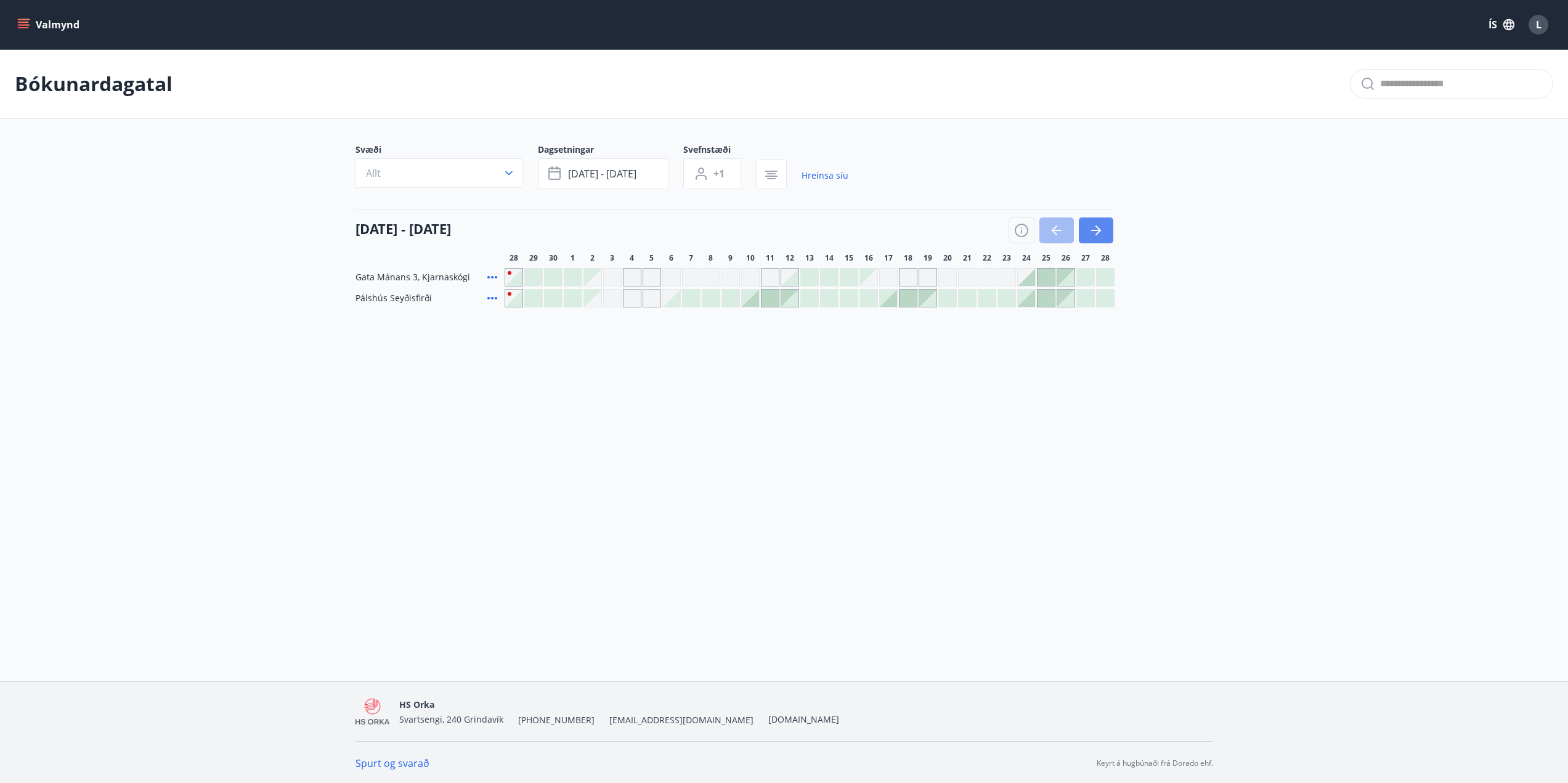
click at [1098, 224] on icon "button" at bounding box center [1096, 230] width 15 height 15
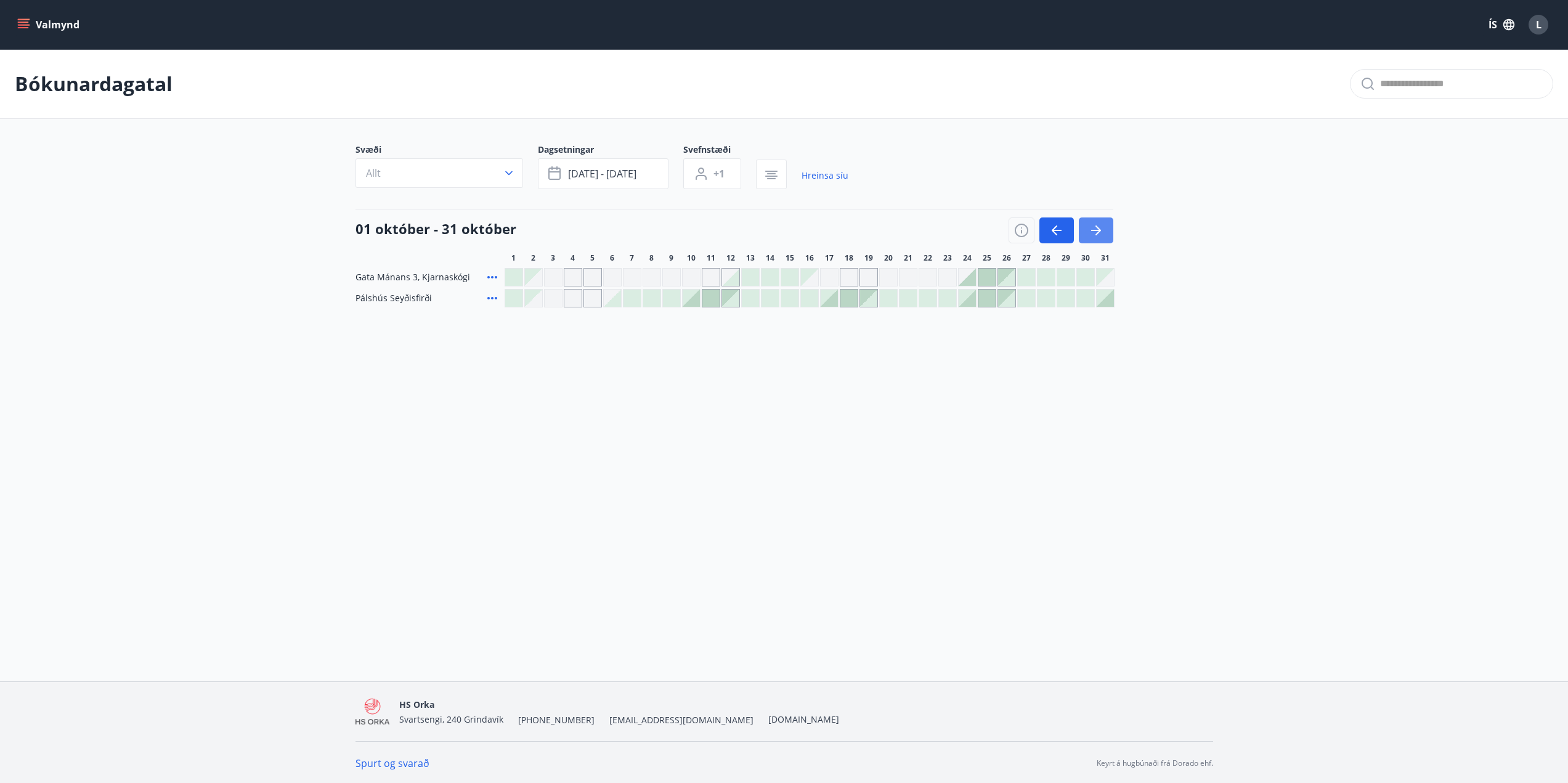
click at [1102, 232] on icon "button" at bounding box center [1096, 230] width 15 height 15
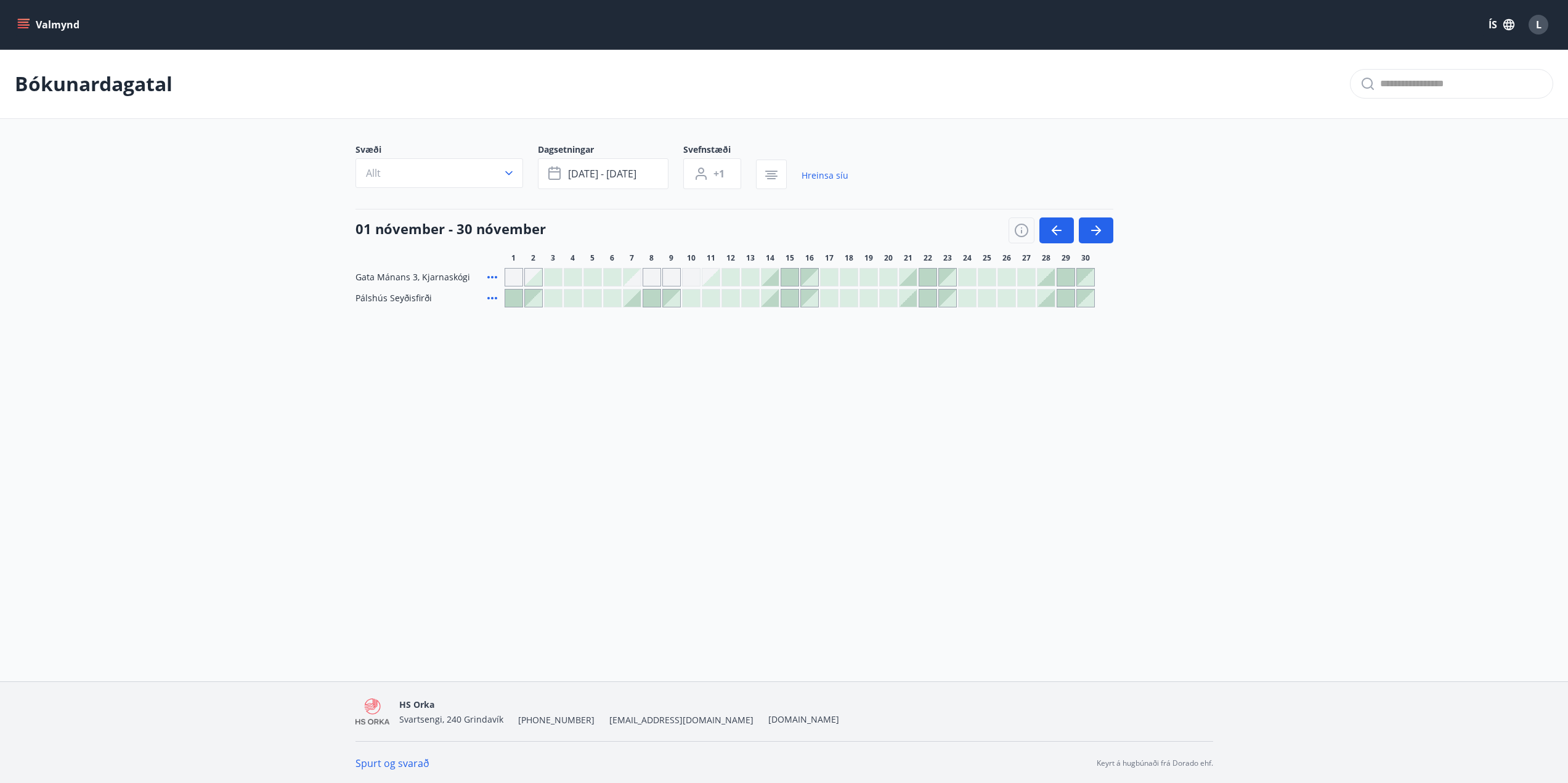
click at [36, 24] on button "Valmynd" at bounding box center [49, 24] width 70 height 22
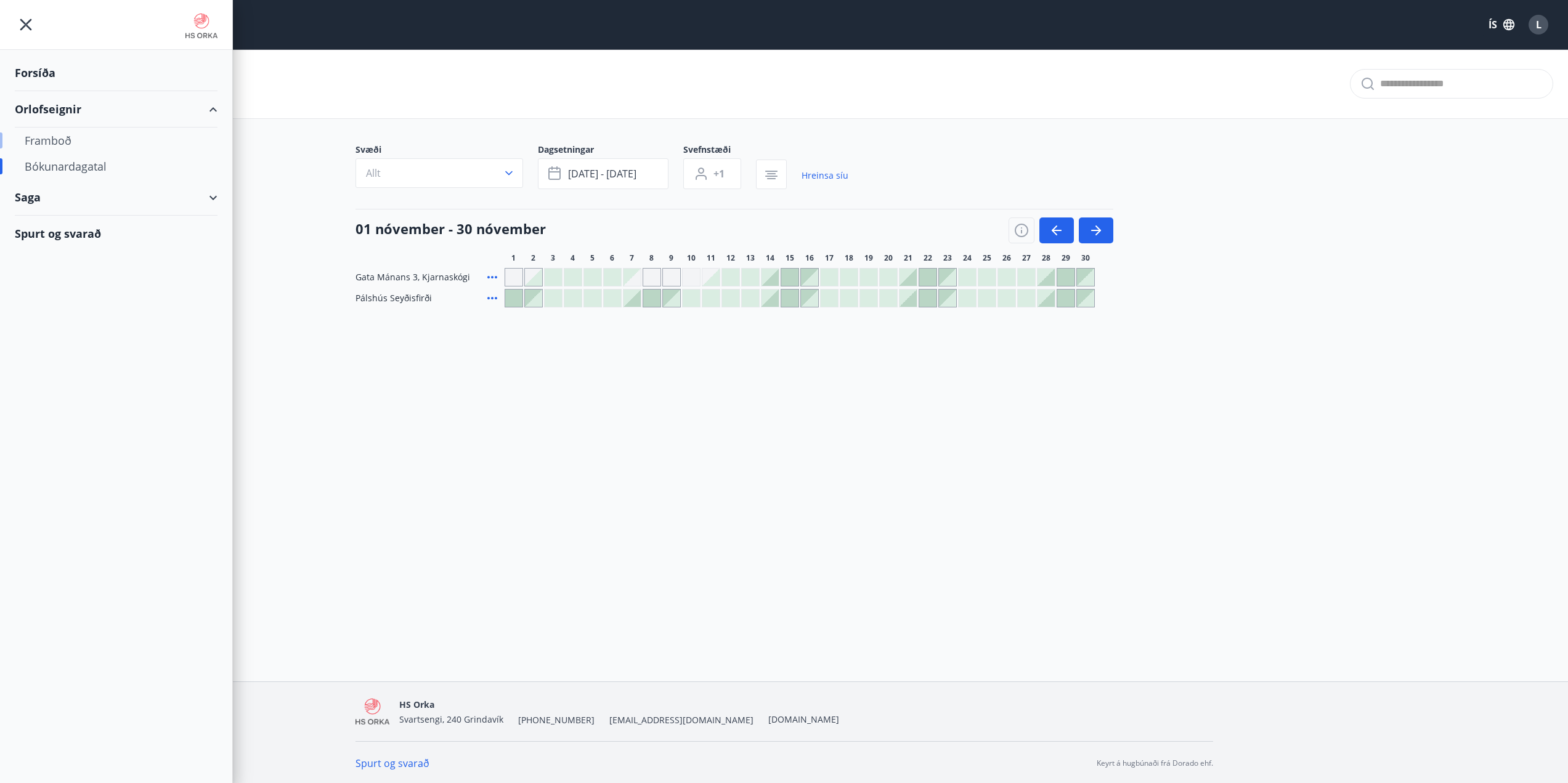
click at [45, 145] on div "Framboð" at bounding box center [116, 141] width 183 height 26
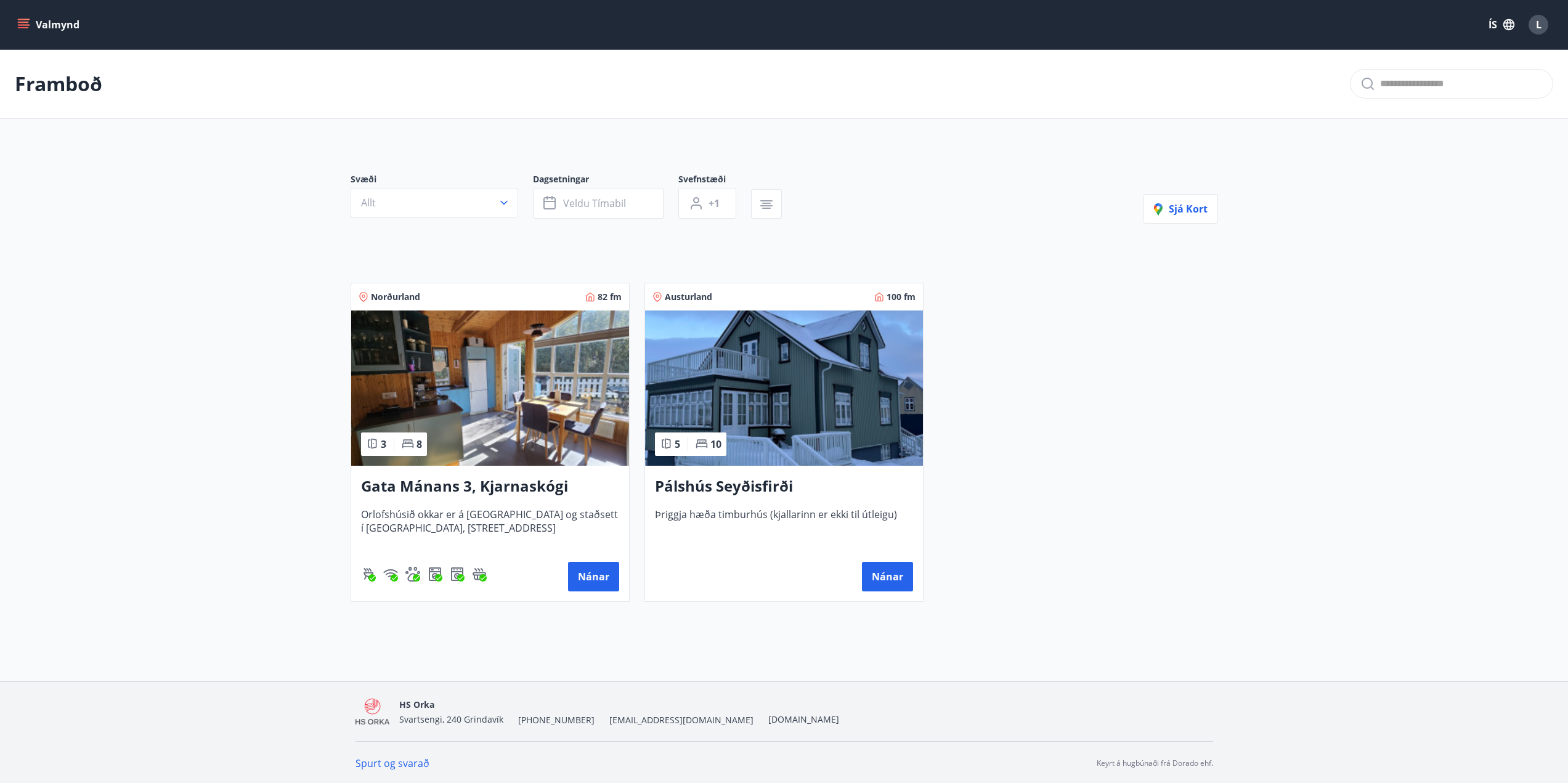
click at [466, 362] on img at bounding box center [490, 388] width 278 height 155
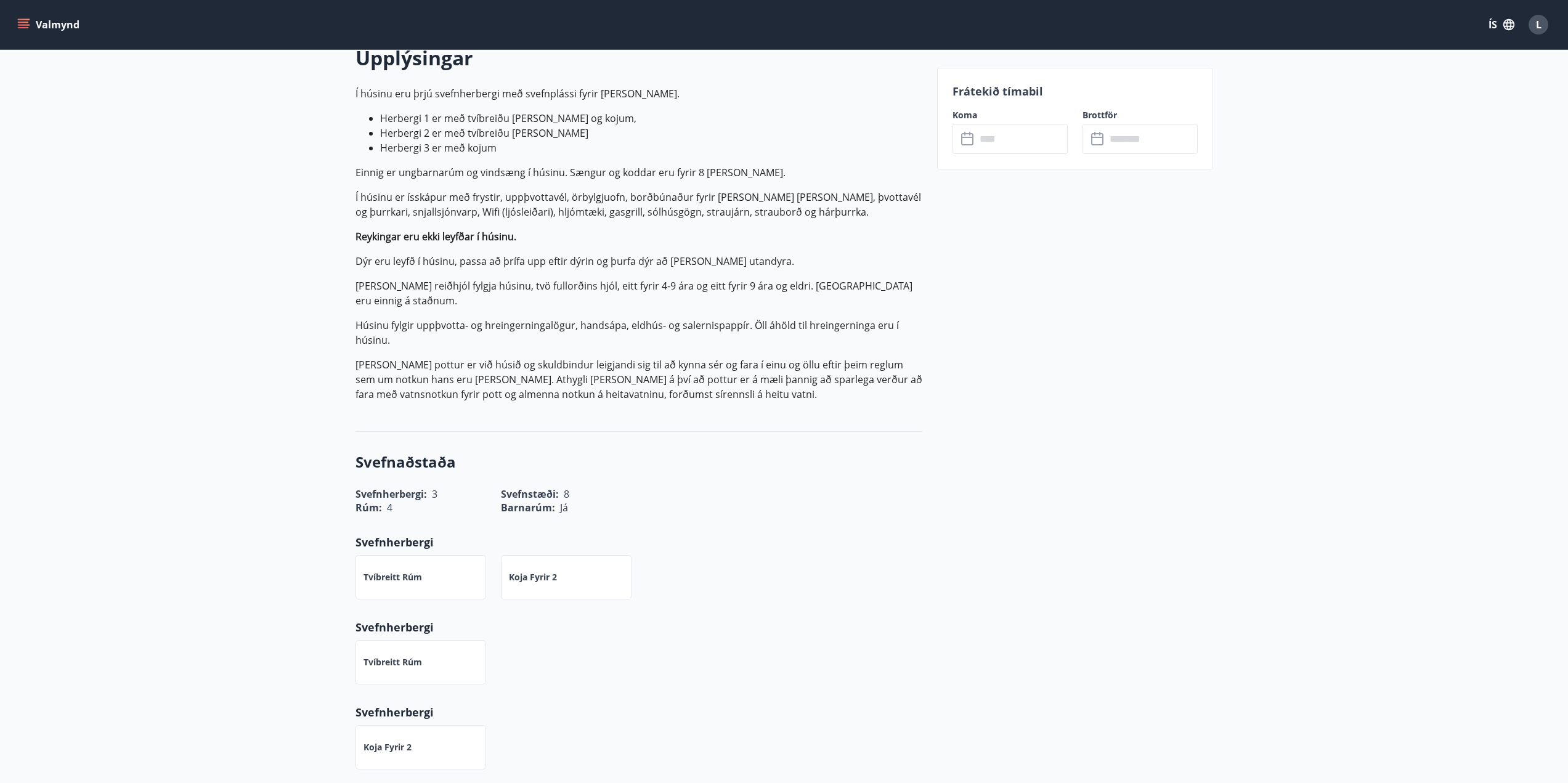
scroll to position [61, 0]
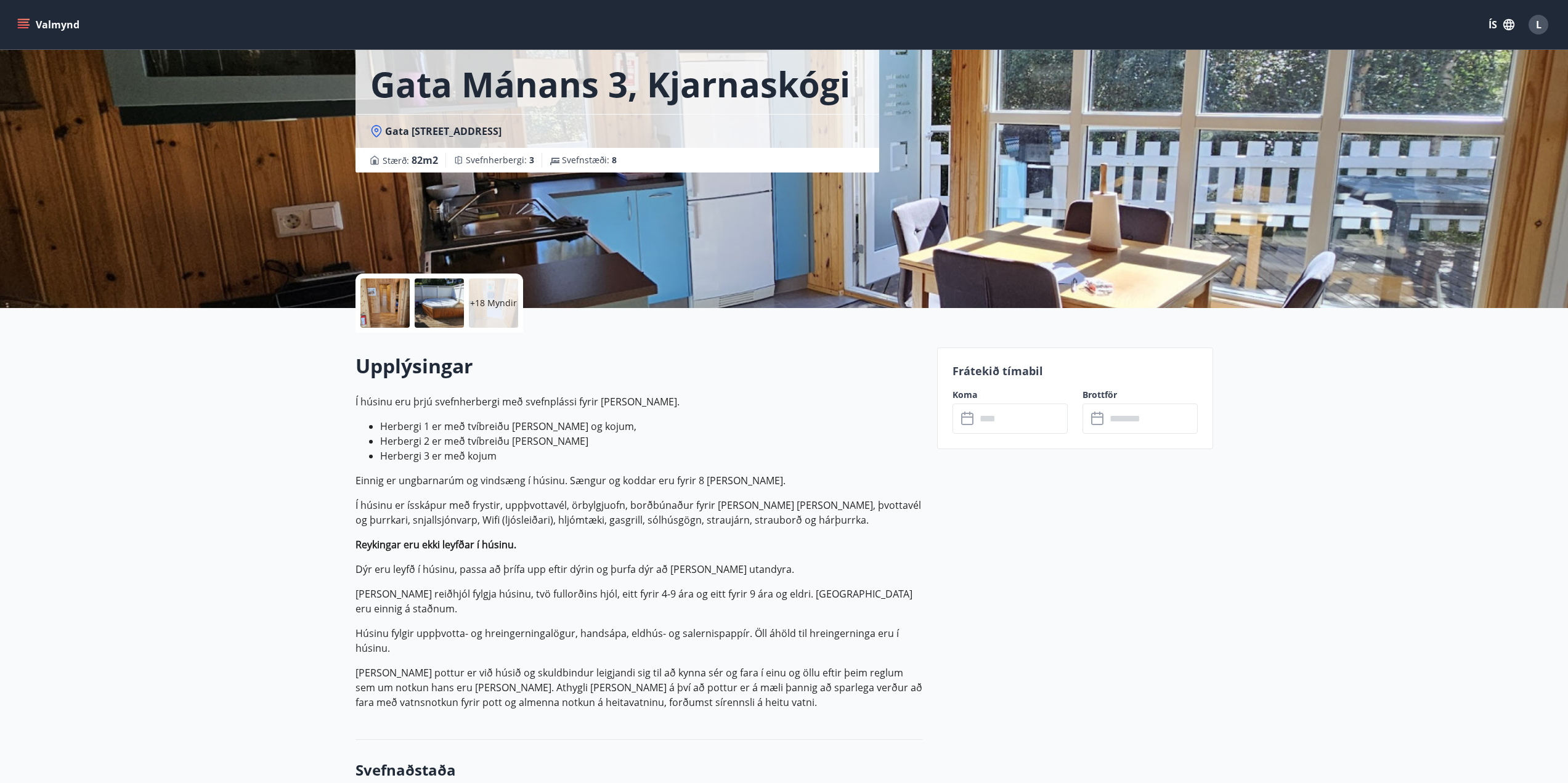
click at [1003, 425] on input "text" at bounding box center [1022, 418] width 92 height 30
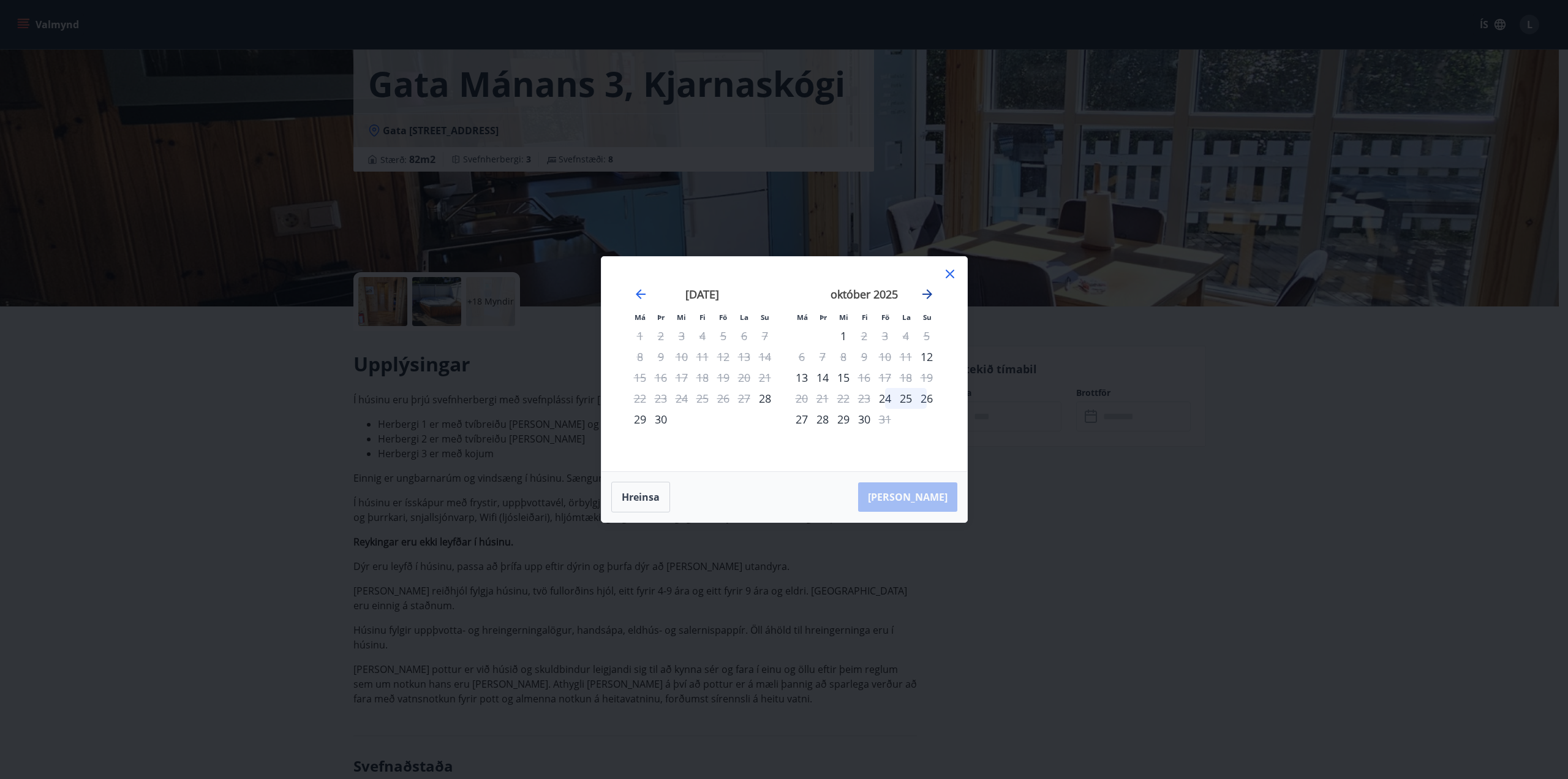
click at [923, 292] on icon "Move forward to switch to the next month." at bounding box center [927, 294] width 15 height 15
click at [866, 336] on div "4" at bounding box center [864, 335] width 21 height 21
click at [928, 358] on div "14" at bounding box center [927, 356] width 21 height 21
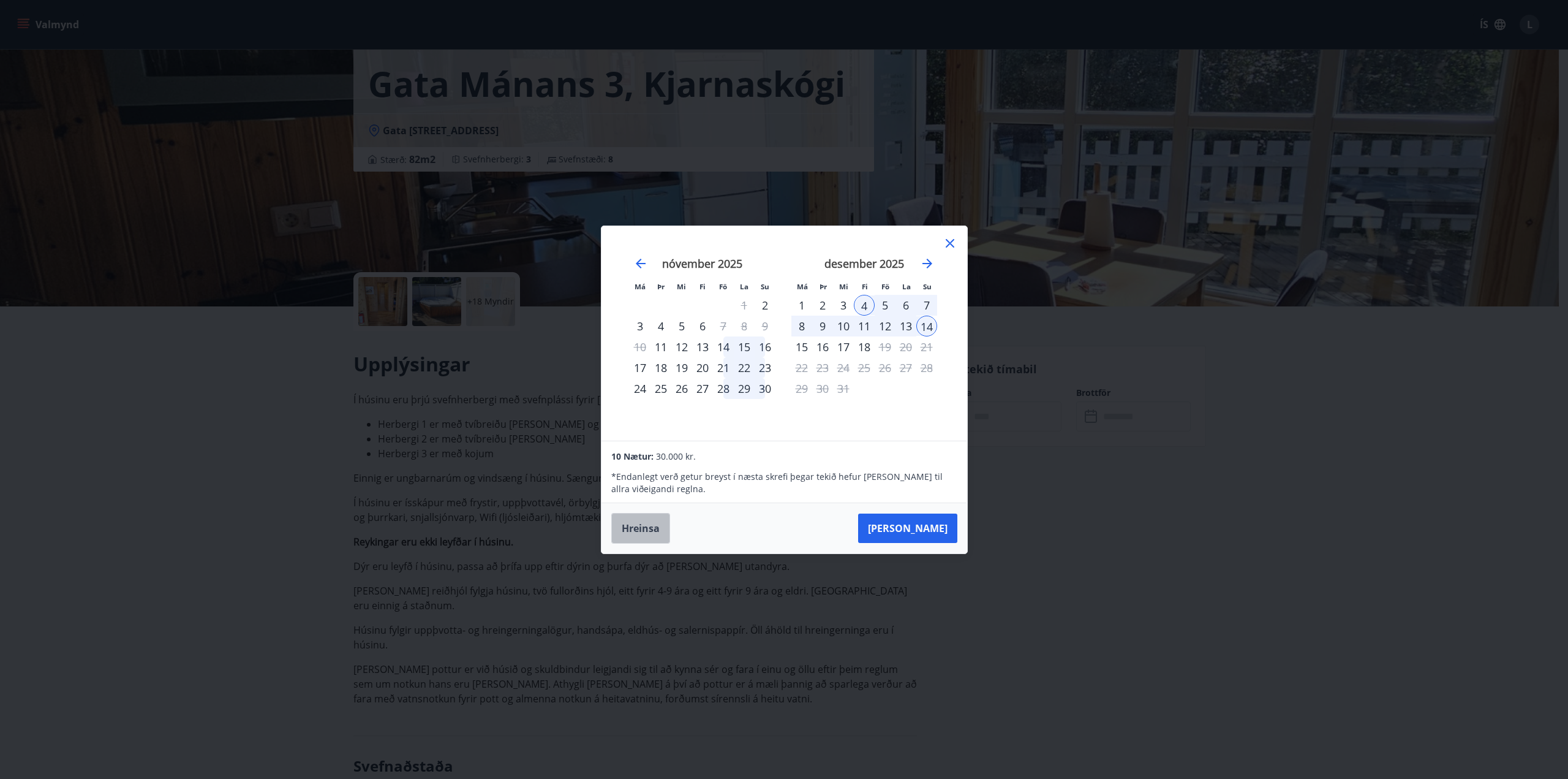
click at [631, 523] on button "Hreinsa" at bounding box center [640, 528] width 59 height 30
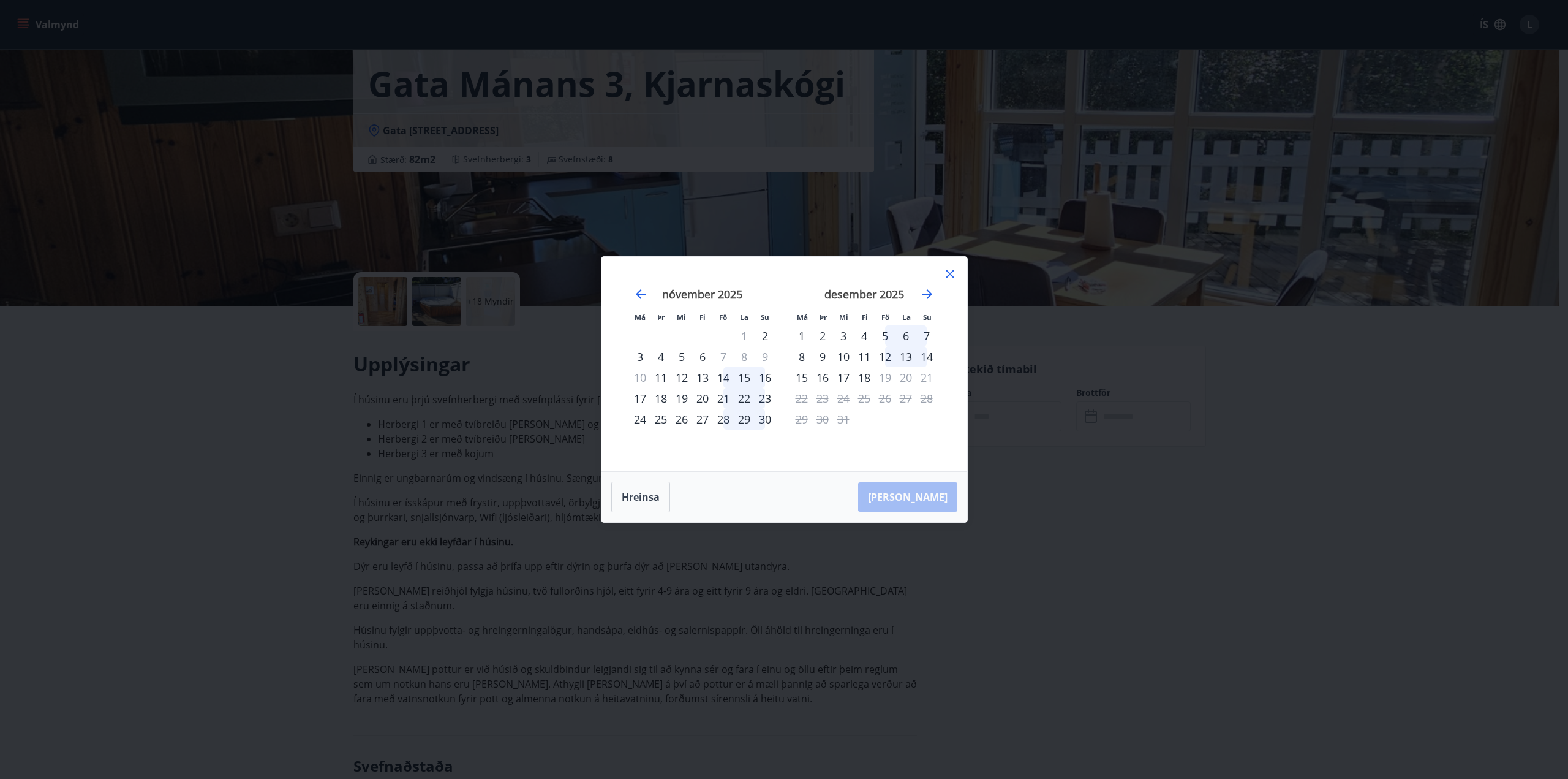
drag, startPoint x: 946, startPoint y: 280, endPoint x: 951, endPoint y: 274, distance: 7.8
click at [946, 280] on icon at bounding box center [949, 273] width 15 height 15
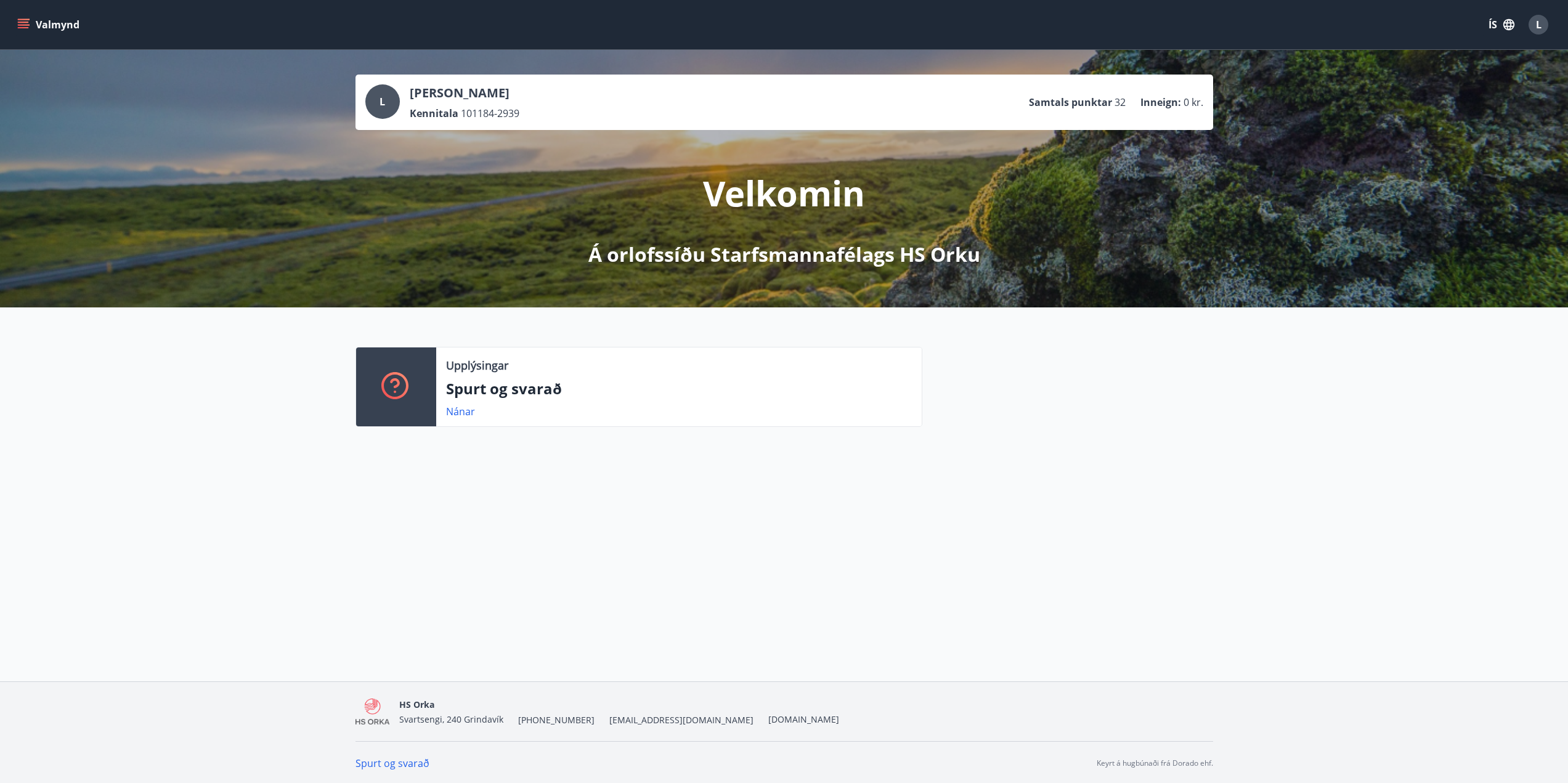
click at [16, 23] on button "Valmynd" at bounding box center [49, 24] width 70 height 22
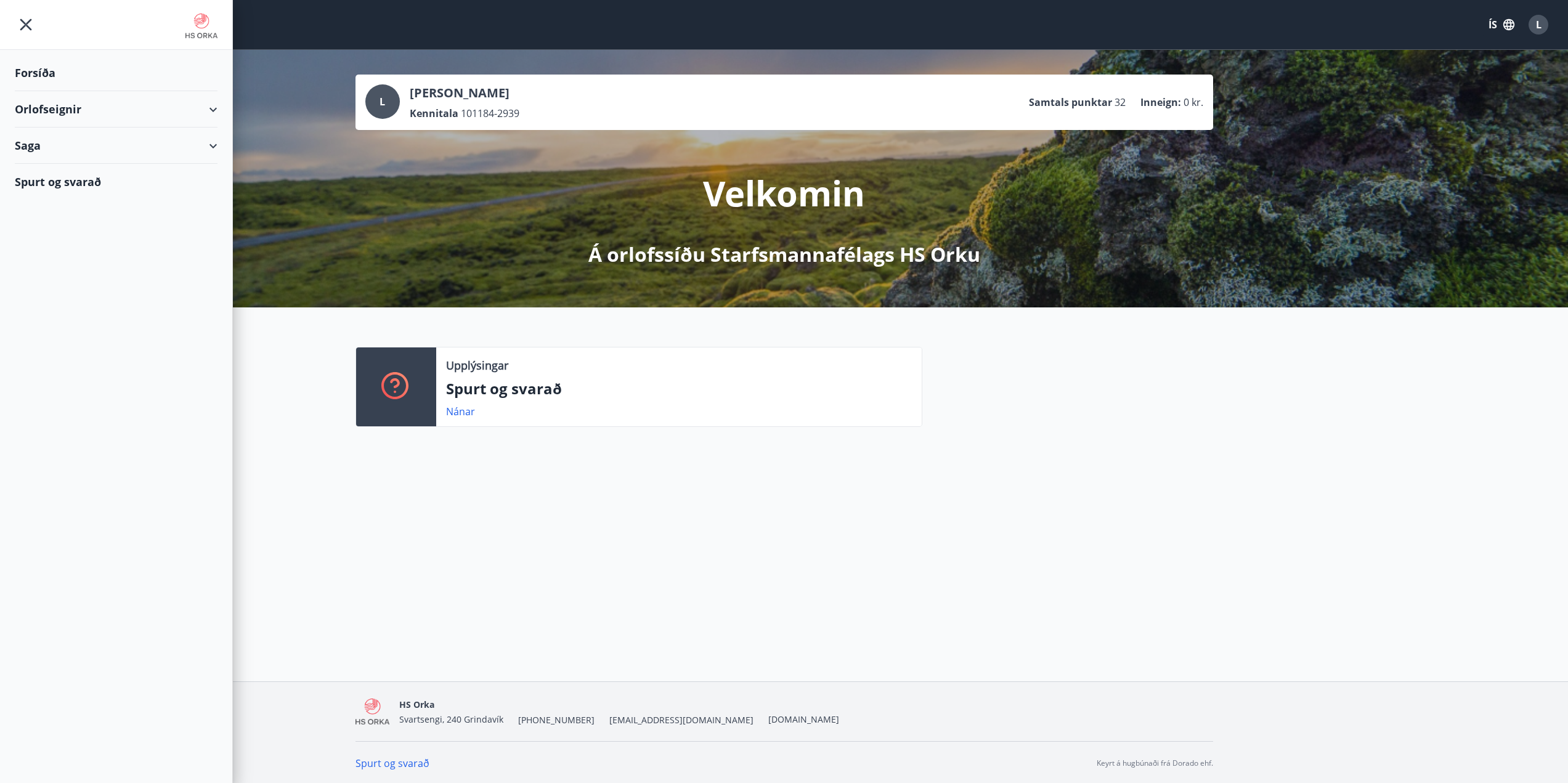
click at [215, 114] on div "Orlofseignir" at bounding box center [116, 109] width 203 height 36
click at [43, 141] on div "Framboð" at bounding box center [116, 141] width 183 height 26
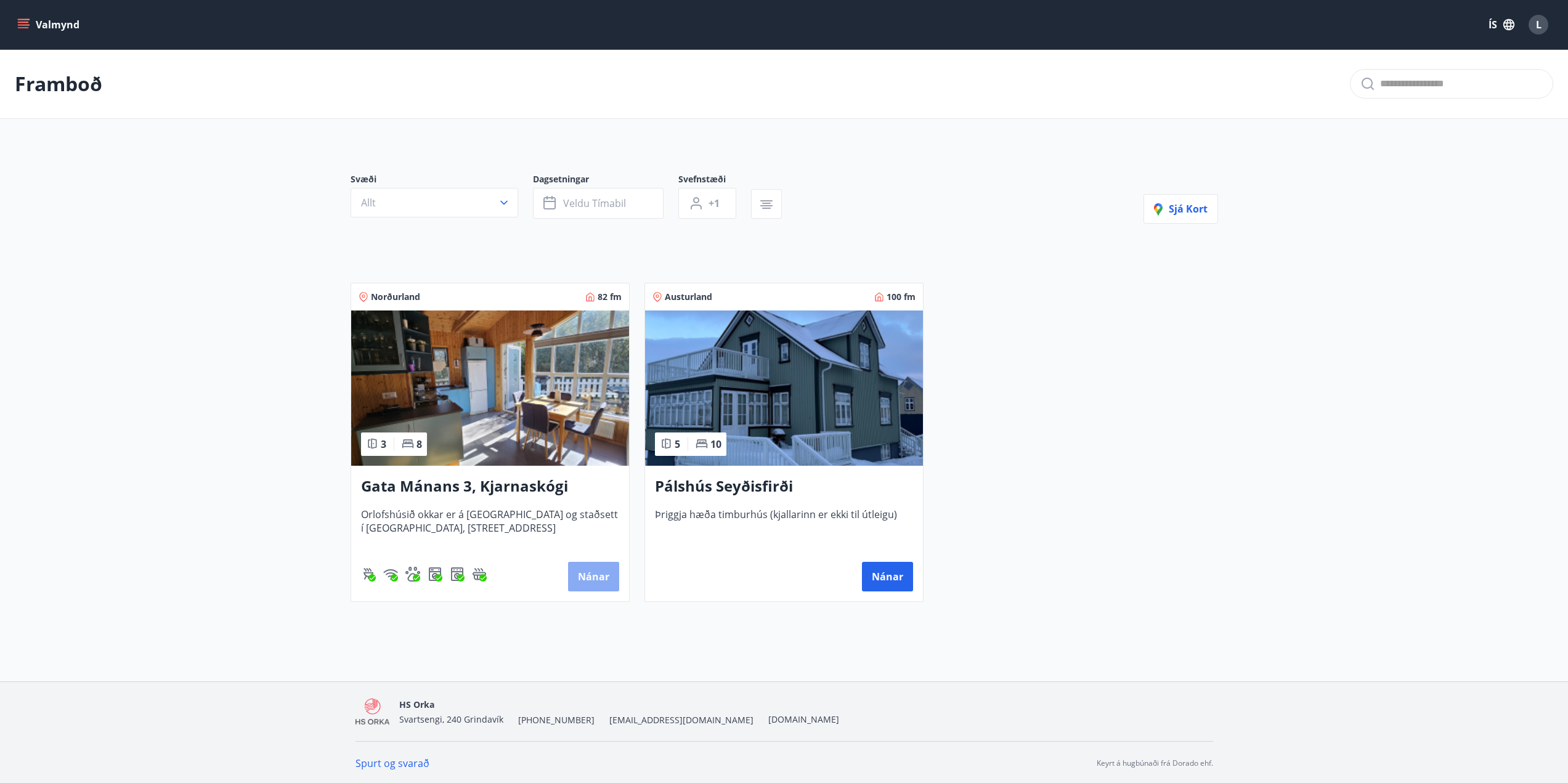
click at [608, 580] on button "Nánar" at bounding box center [594, 577] width 51 height 29
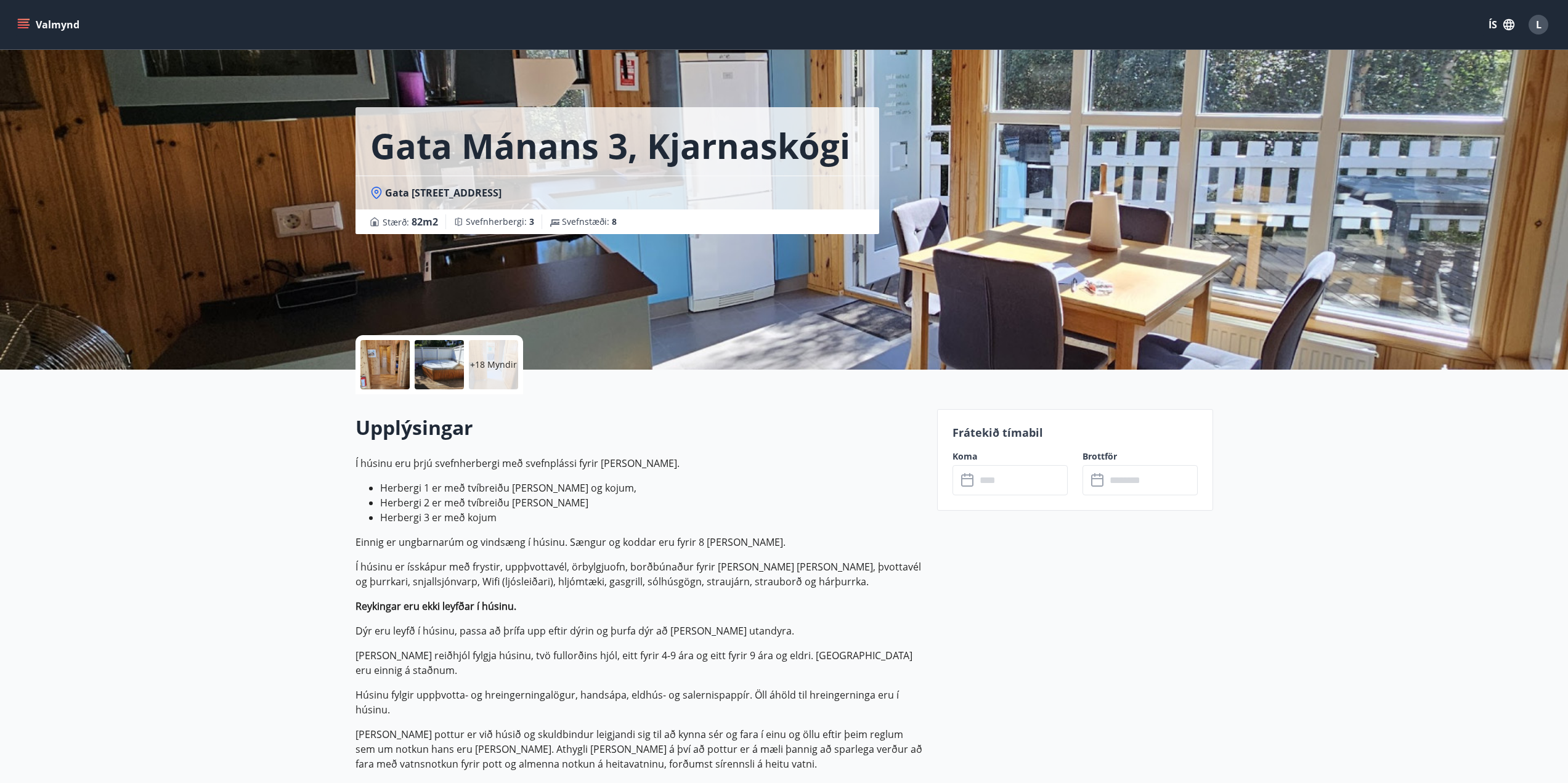
click at [1016, 478] on input "text" at bounding box center [1022, 480] width 92 height 30
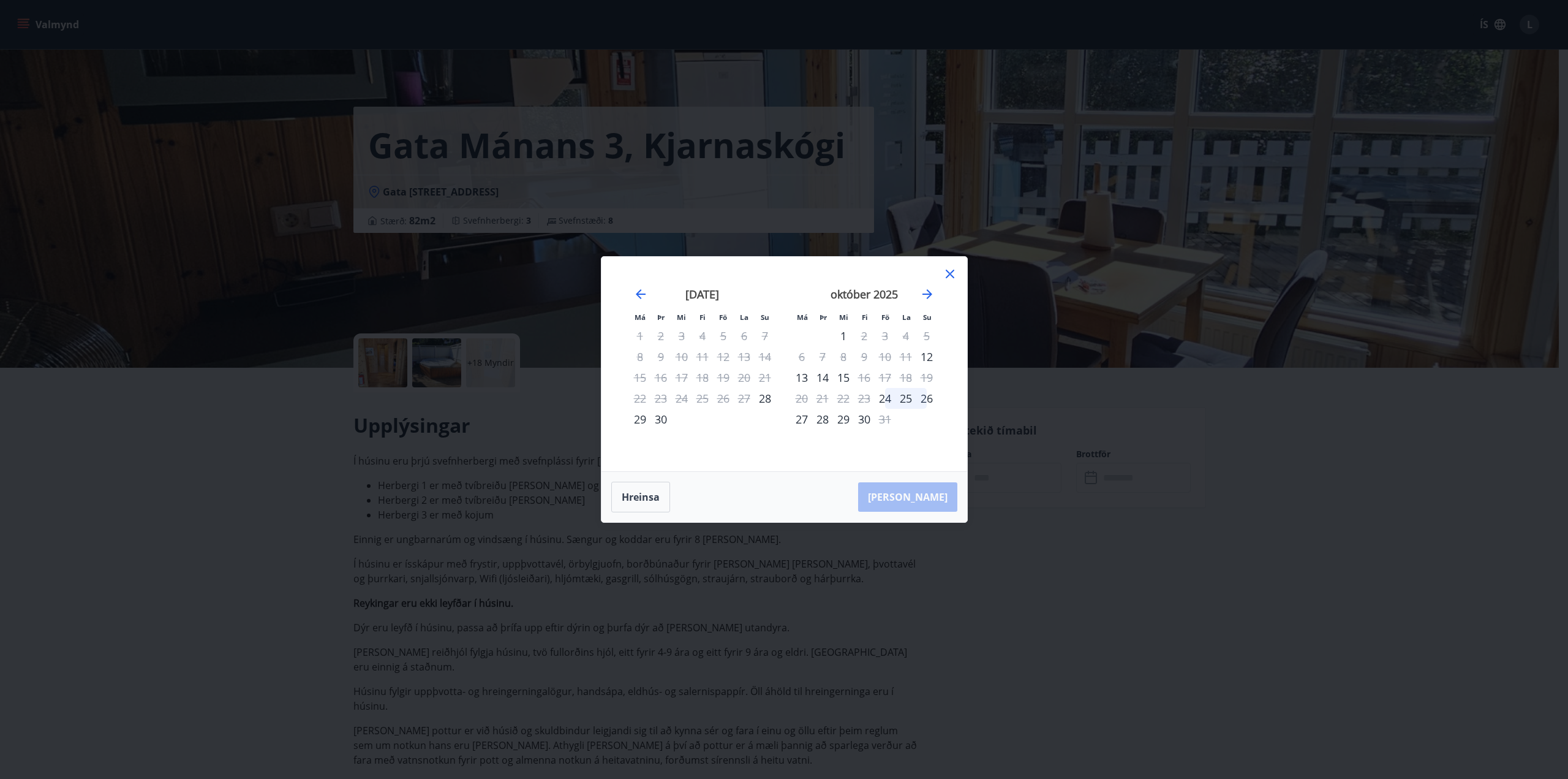
click at [935, 294] on div "október 2025" at bounding box center [864, 298] width 146 height 54
click at [923, 294] on icon "Move forward to switch to the next month." at bounding box center [927, 294] width 10 height 10
click at [929, 293] on icon "Move forward to switch to the next month." at bounding box center [927, 294] width 10 height 10
click at [880, 353] on div "12" at bounding box center [885, 356] width 21 height 21
click at [653, 498] on button "Hreinsa" at bounding box center [640, 497] width 59 height 30
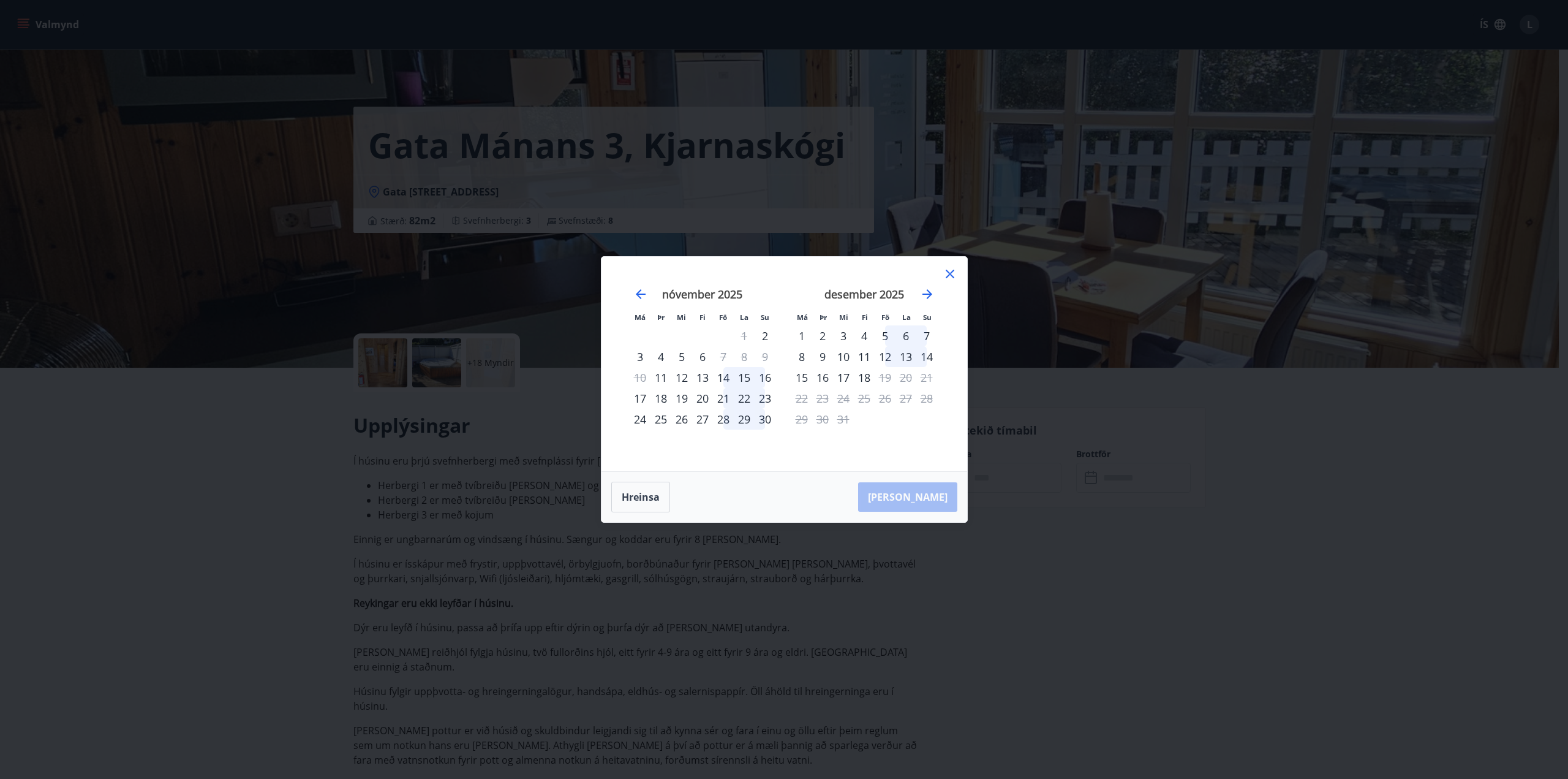
click at [862, 358] on div "11" at bounding box center [864, 356] width 21 height 21
click at [801, 380] on div "15" at bounding box center [801, 377] width 21 height 21
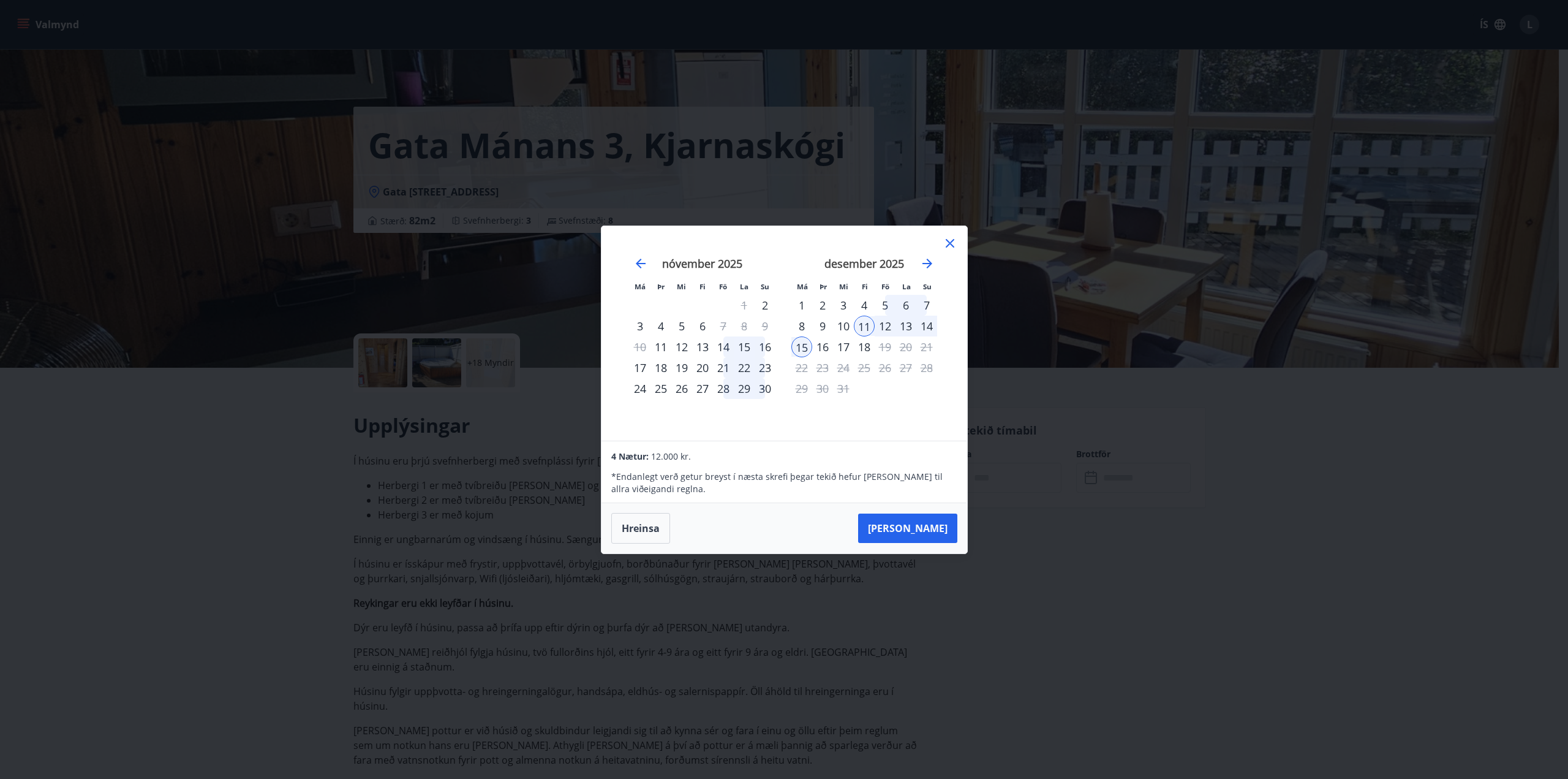
click at [826, 348] on div "16" at bounding box center [822, 346] width 21 height 21
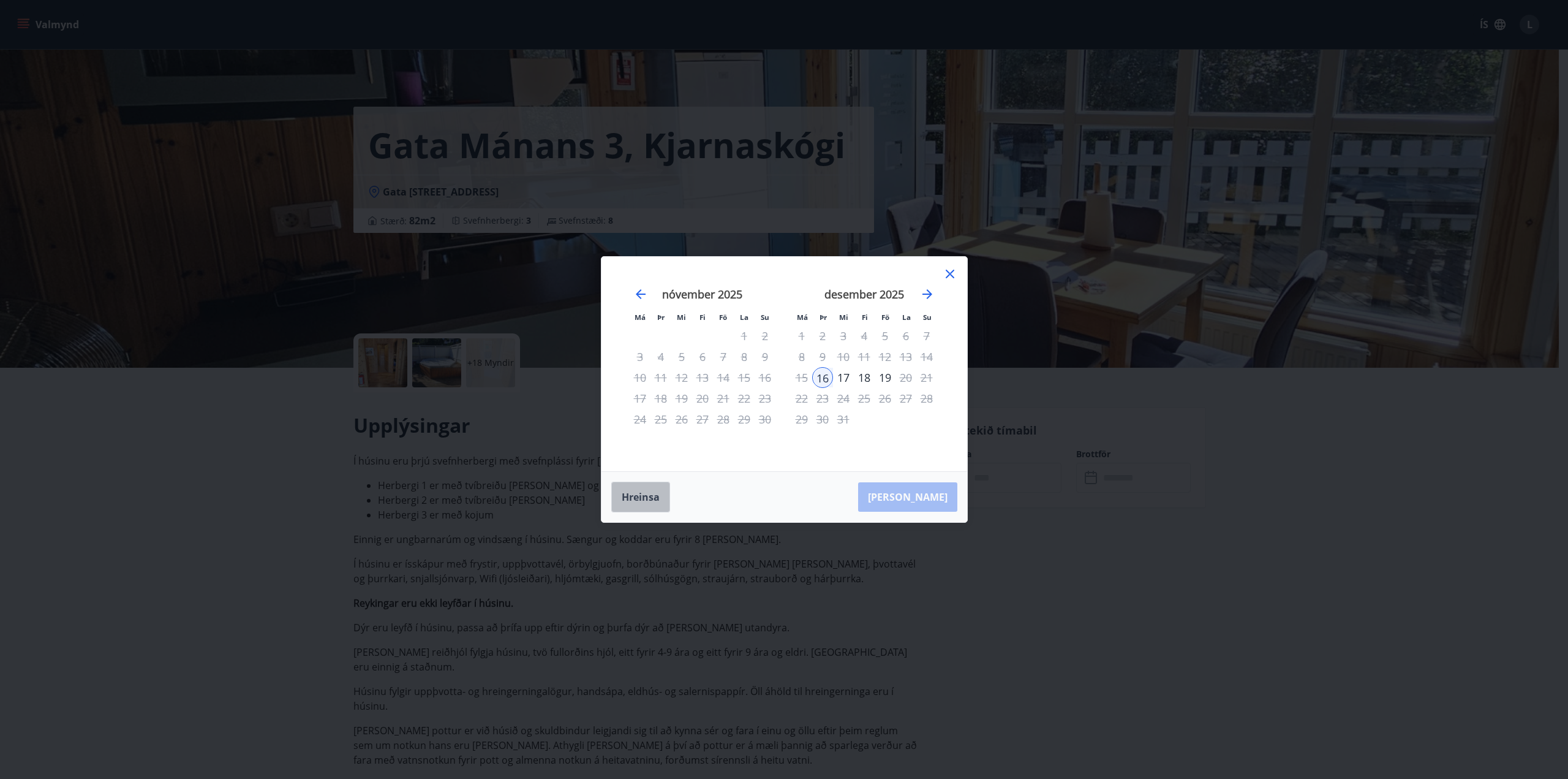
click at [646, 494] on button "Hreinsa" at bounding box center [640, 497] width 59 height 30
click at [863, 356] on div "11" at bounding box center [864, 356] width 21 height 21
click at [822, 377] on div "16" at bounding box center [822, 377] width 21 height 21
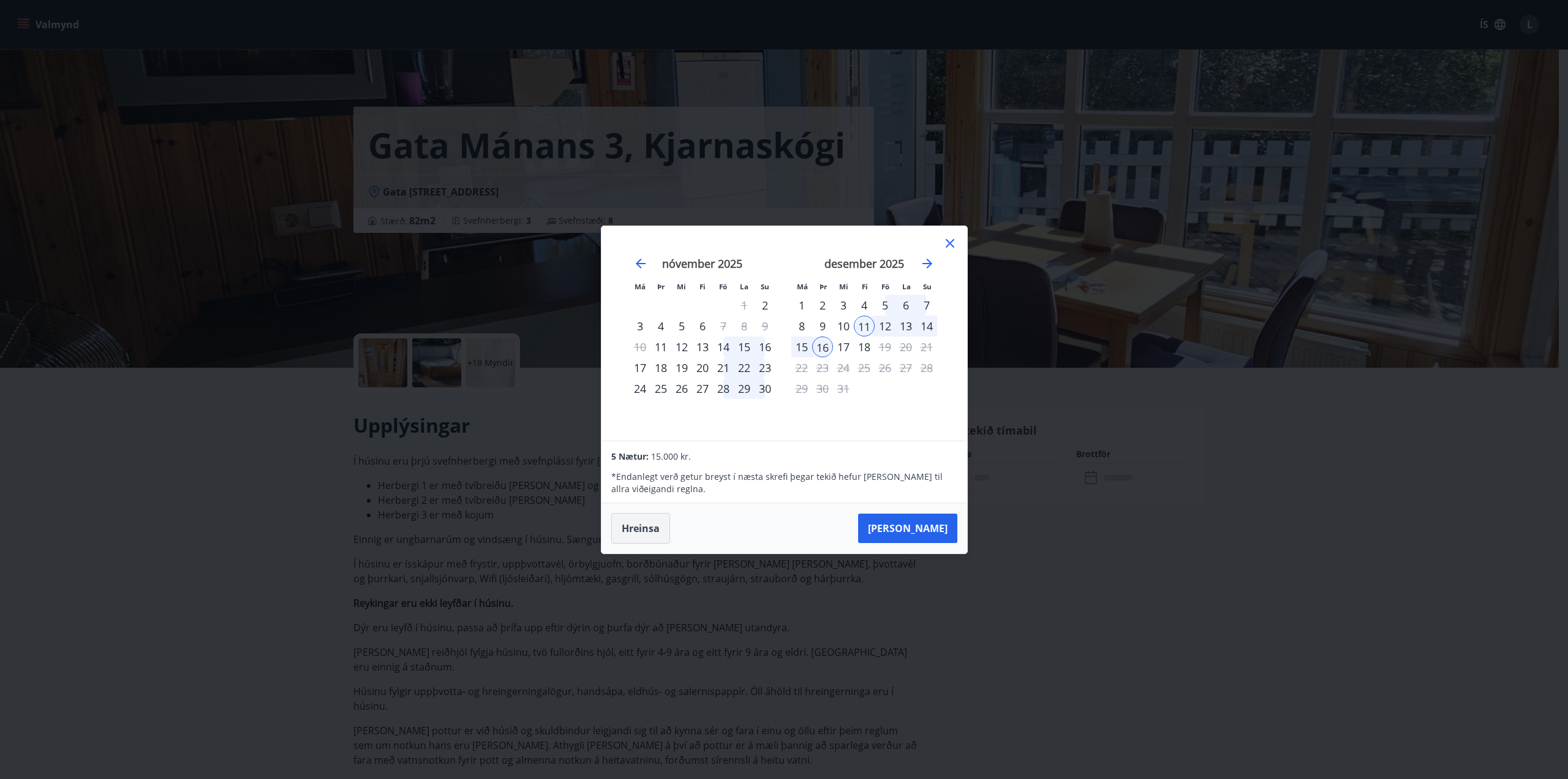
click at [639, 531] on button "Hreinsa" at bounding box center [640, 528] width 59 height 30
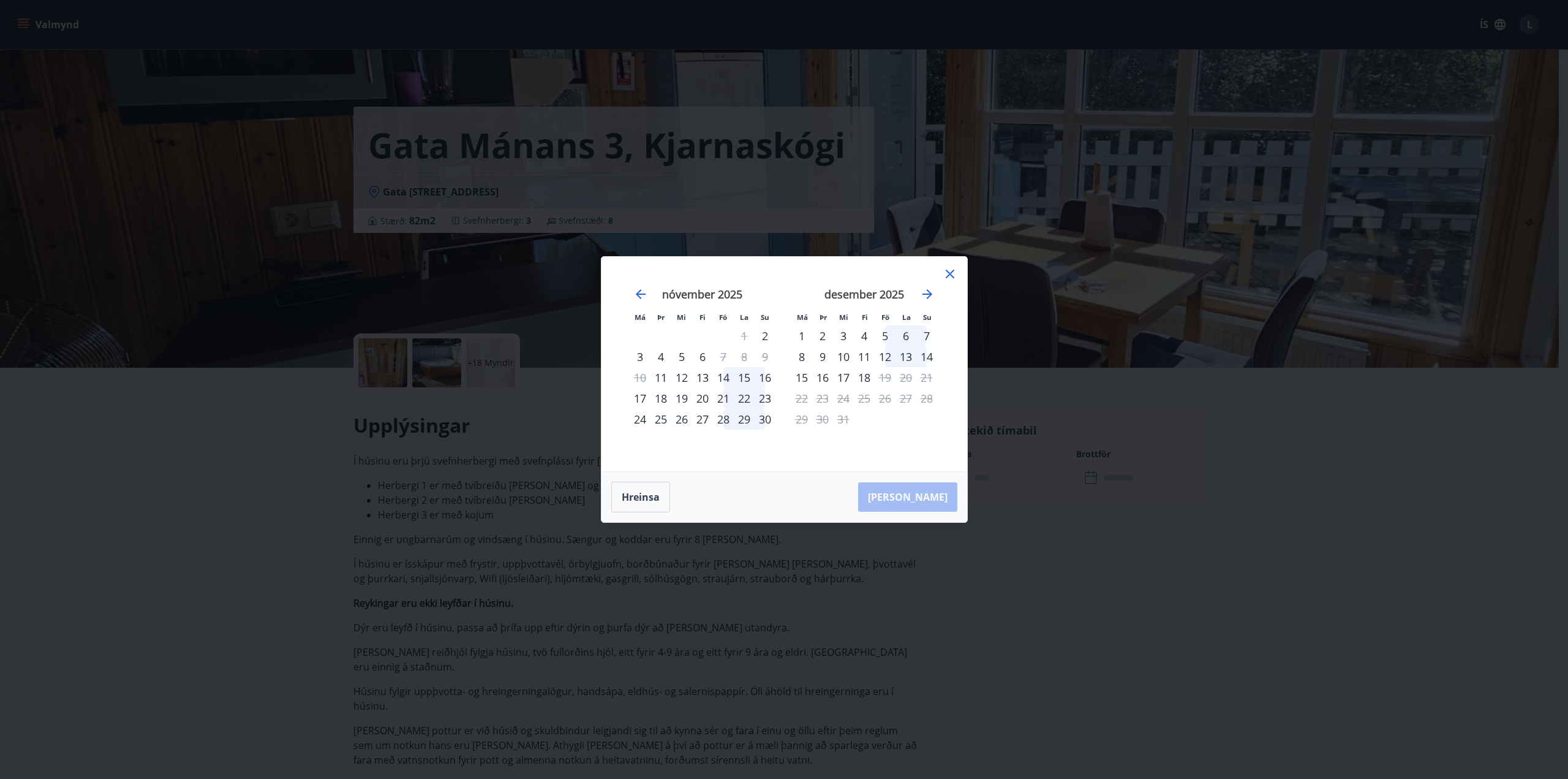
click at [952, 273] on icon at bounding box center [949, 273] width 15 height 15
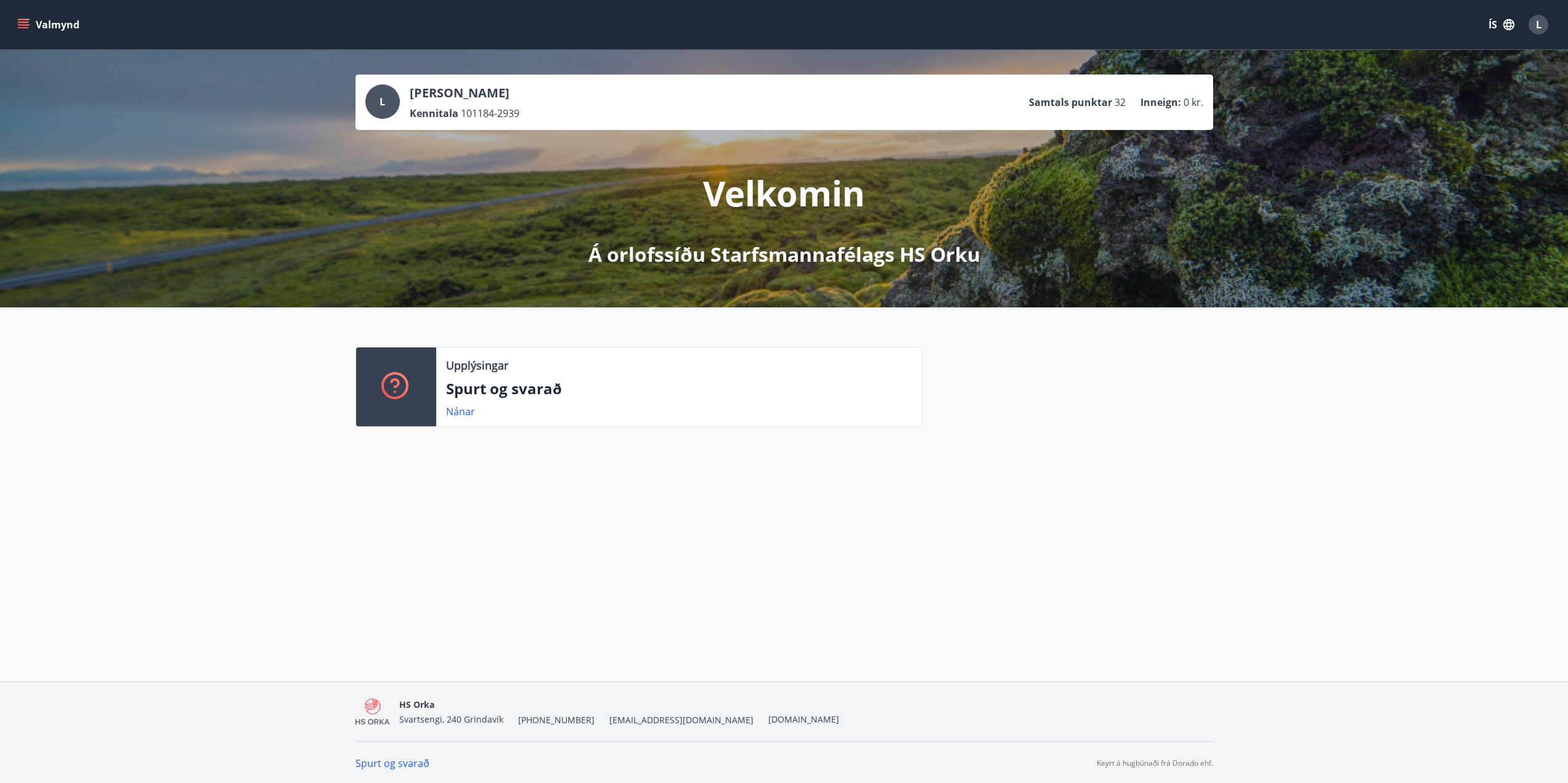
click at [38, 19] on button "Valmynd" at bounding box center [49, 24] width 70 height 22
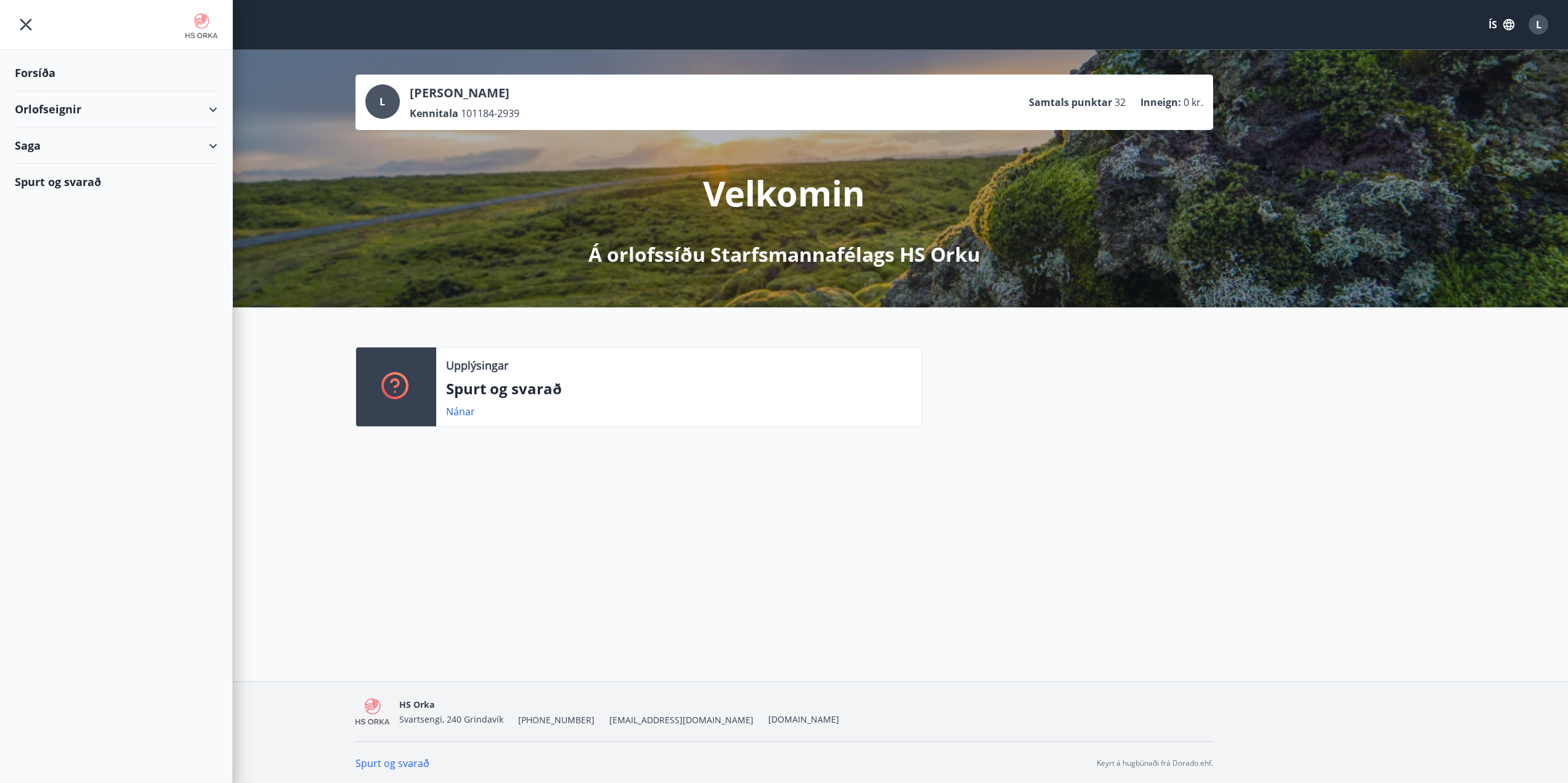
click at [215, 103] on div "Orlofseignir" at bounding box center [116, 109] width 203 height 36
click at [57, 144] on div "Framboð" at bounding box center [116, 141] width 183 height 26
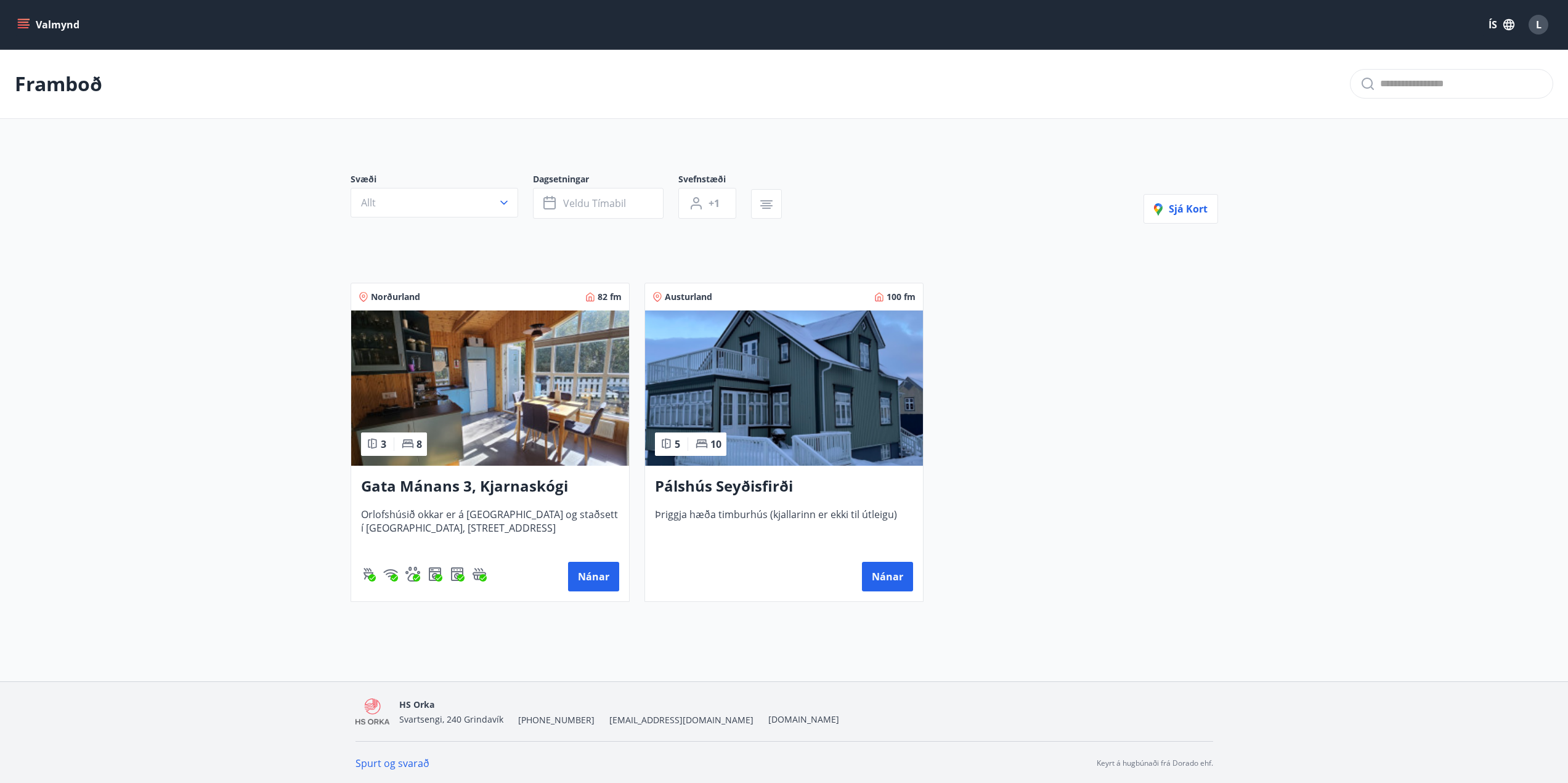
click at [509, 417] on img at bounding box center [490, 388] width 278 height 155
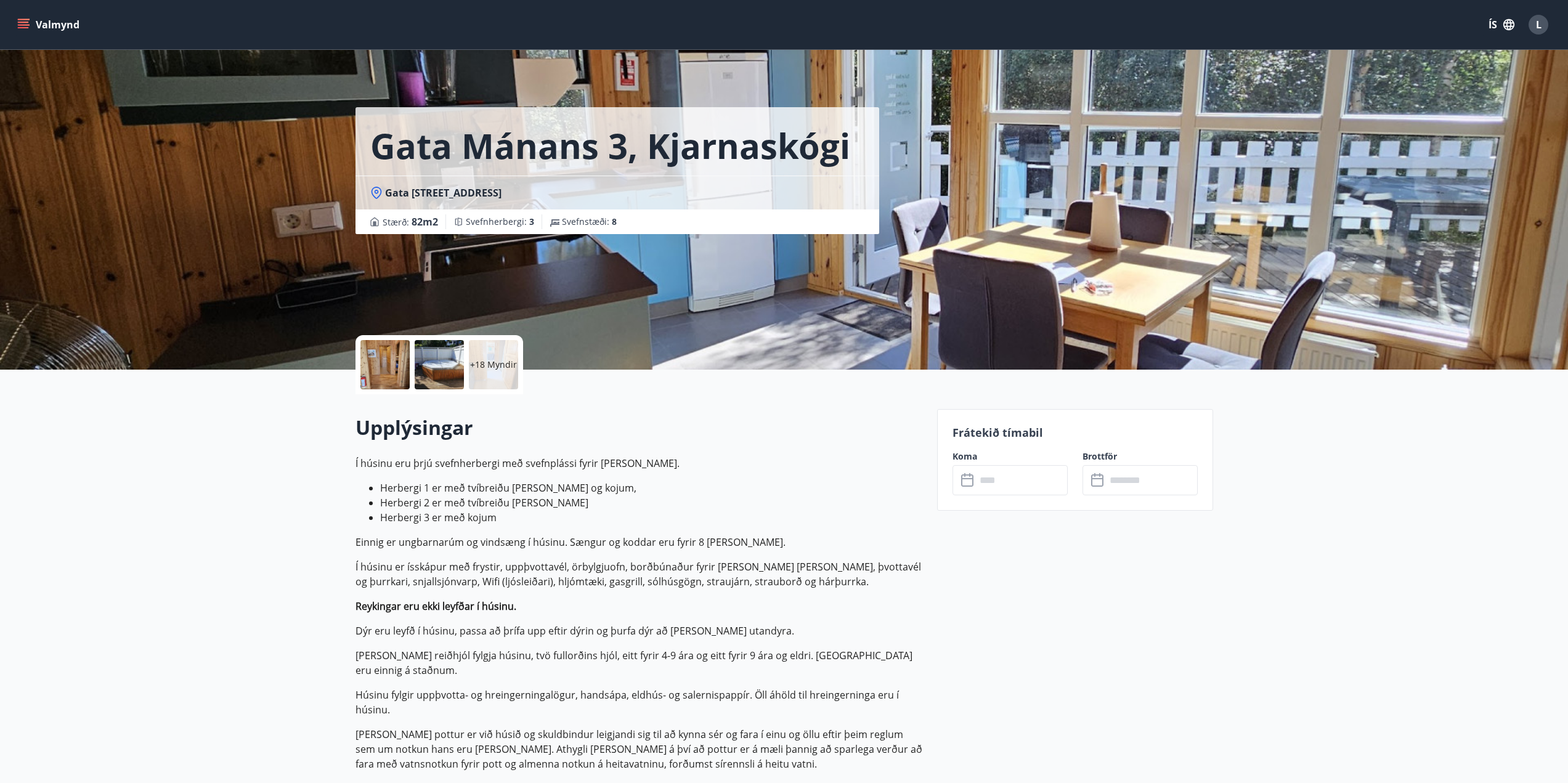
click at [997, 483] on input "text" at bounding box center [1022, 480] width 92 height 30
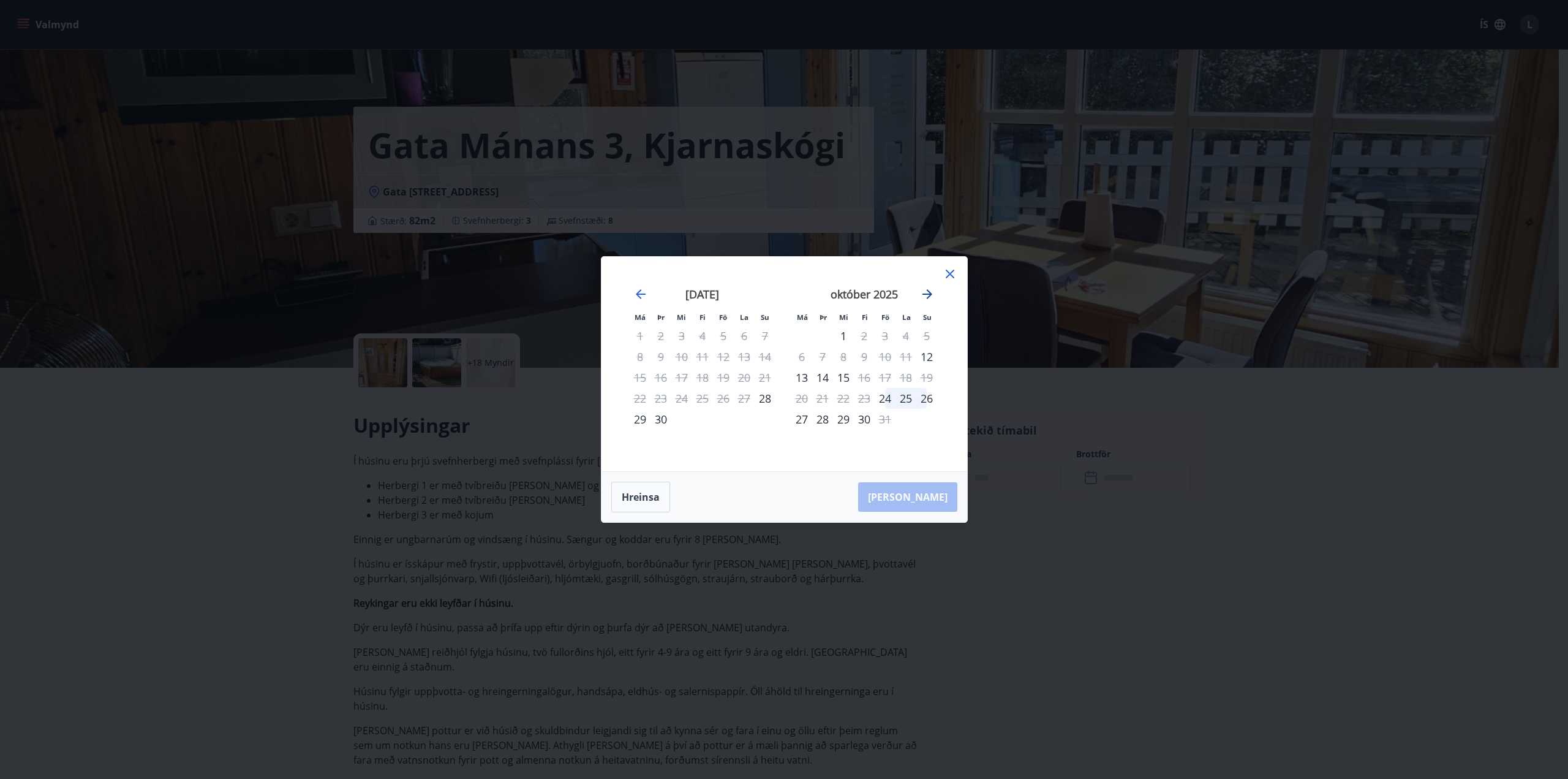
click at [927, 295] on icon "Move forward to switch to the next month." at bounding box center [927, 294] width 10 height 10
click at [926, 295] on icon "Move forward to switch to the next month." at bounding box center [927, 294] width 10 height 10
click at [927, 295] on icon "Move forward to switch to the next month." at bounding box center [927, 294] width 10 height 10
click at [885, 355] on div "12" at bounding box center [885, 356] width 21 height 21
click at [635, 496] on button "Hreinsa" at bounding box center [640, 497] width 59 height 30
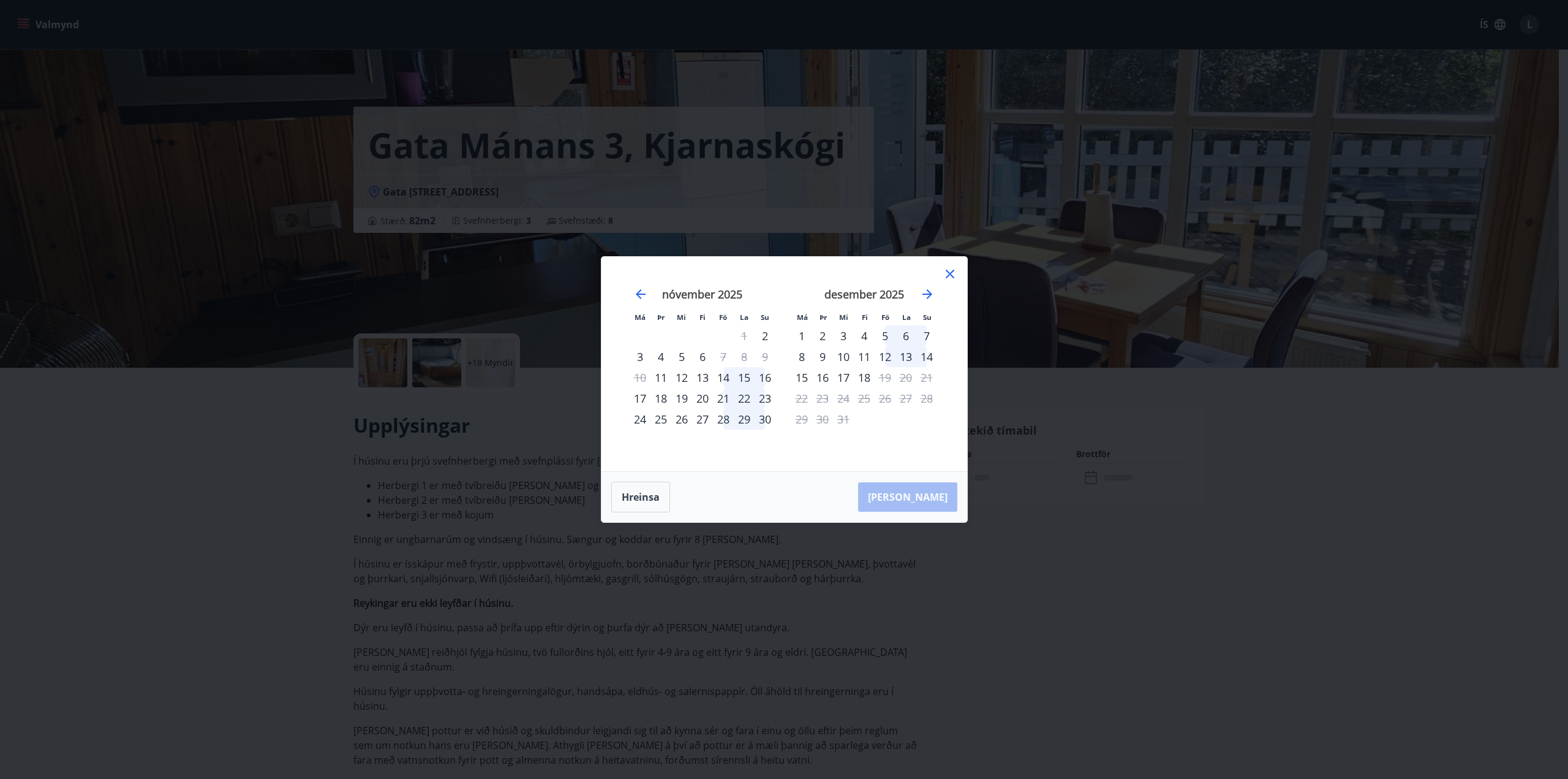
click at [951, 272] on icon at bounding box center [950, 274] width 9 height 9
